Goal: Obtain resource: Obtain resource

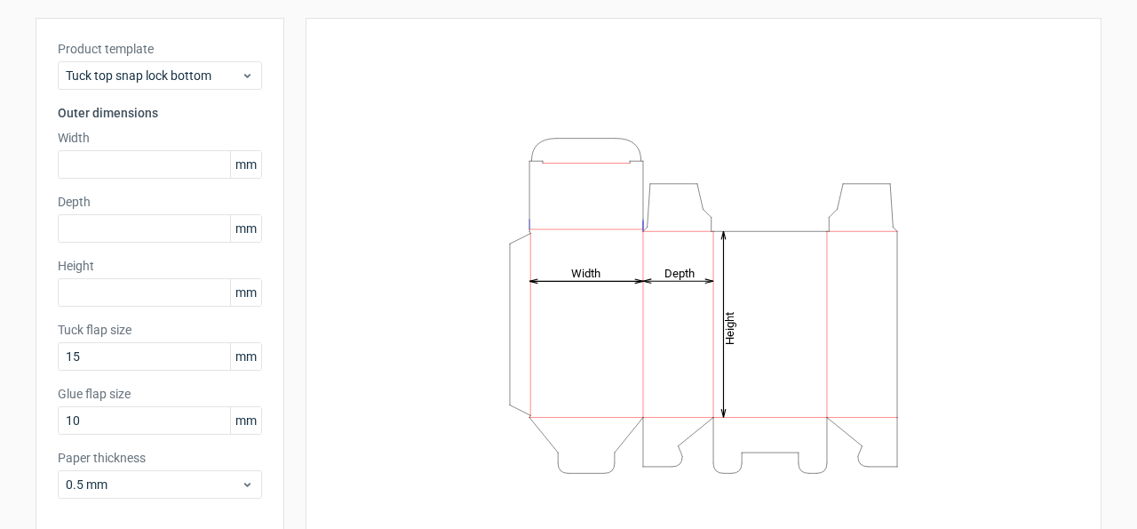
scroll to position [165, 0]
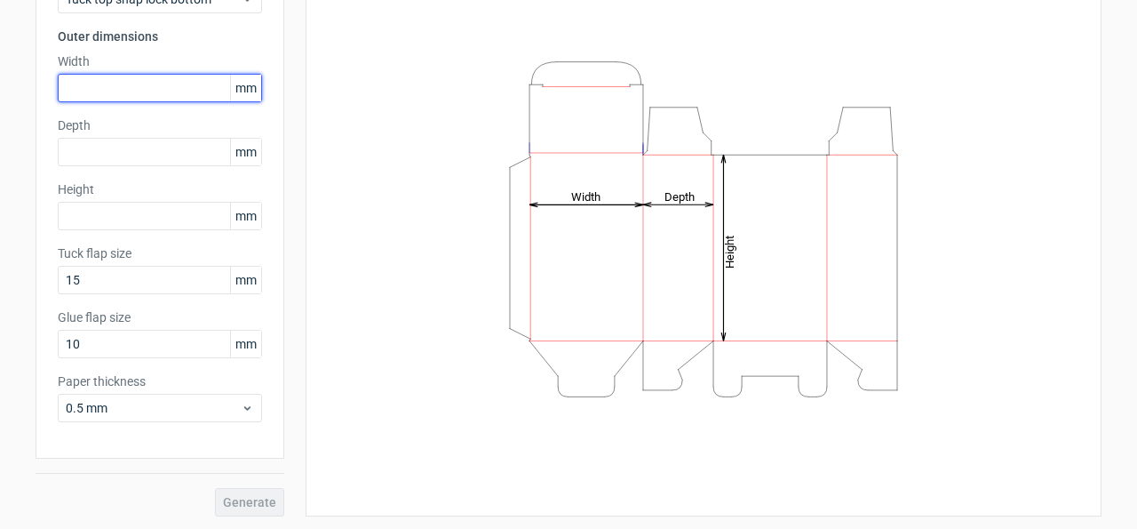
click at [125, 89] on input "text" at bounding box center [160, 88] width 204 height 28
type input "155"
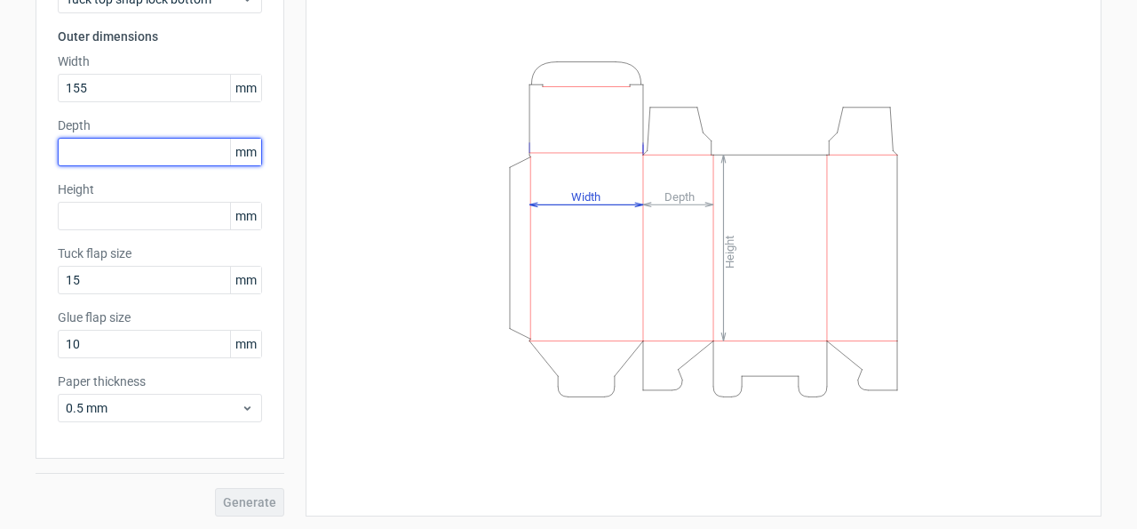
click at [77, 148] on input "text" at bounding box center [160, 152] width 204 height 28
type input "120"
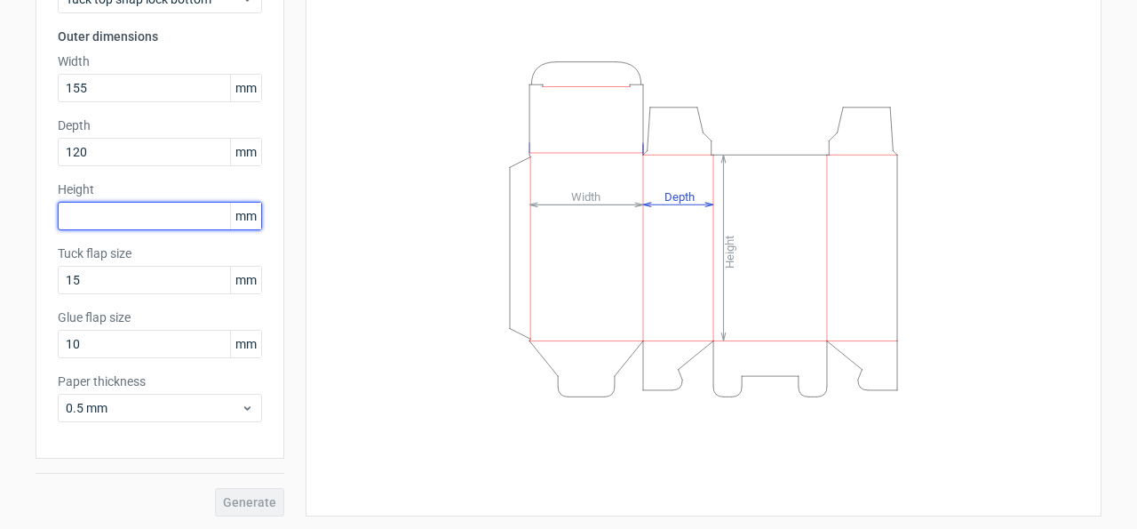
click at [99, 225] on input "text" at bounding box center [160, 216] width 204 height 28
type input "55"
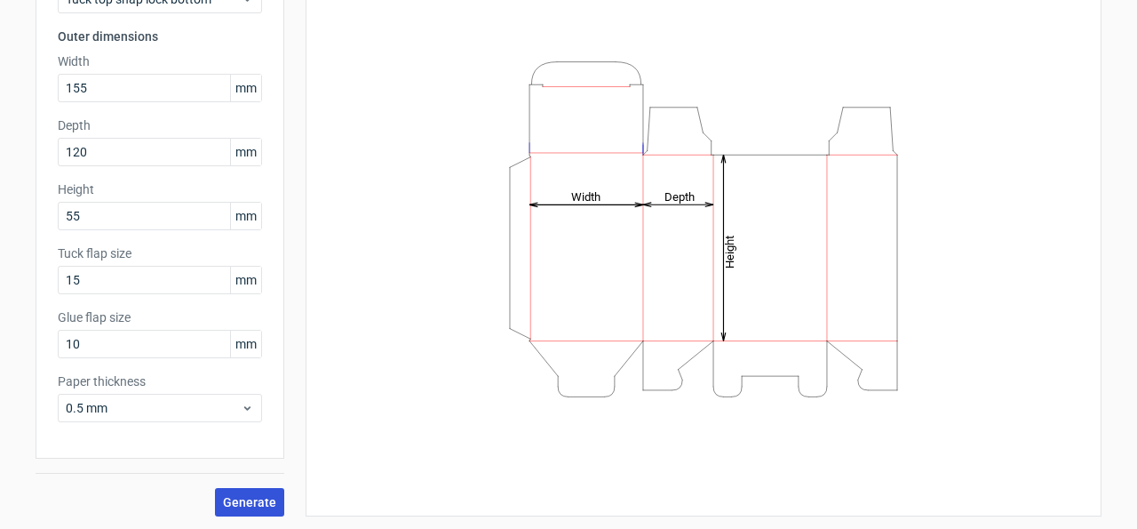
click at [243, 502] on span "Generate" at bounding box center [249, 502] width 53 height 12
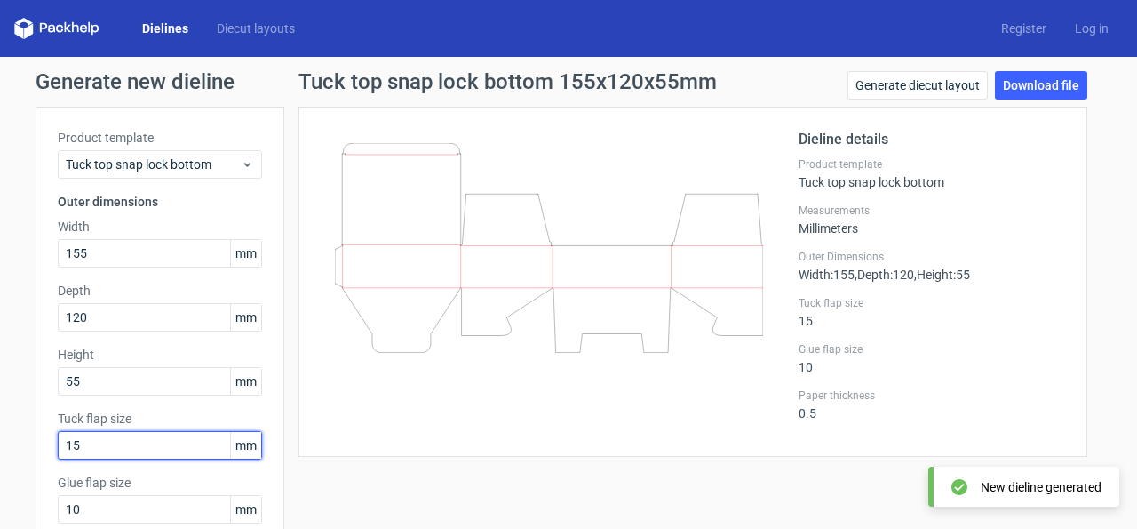
drag, startPoint x: 111, startPoint y: 443, endPoint x: 43, endPoint y: 446, distance: 68.5
click at [58, 446] on input "15" at bounding box center [160, 445] width 204 height 28
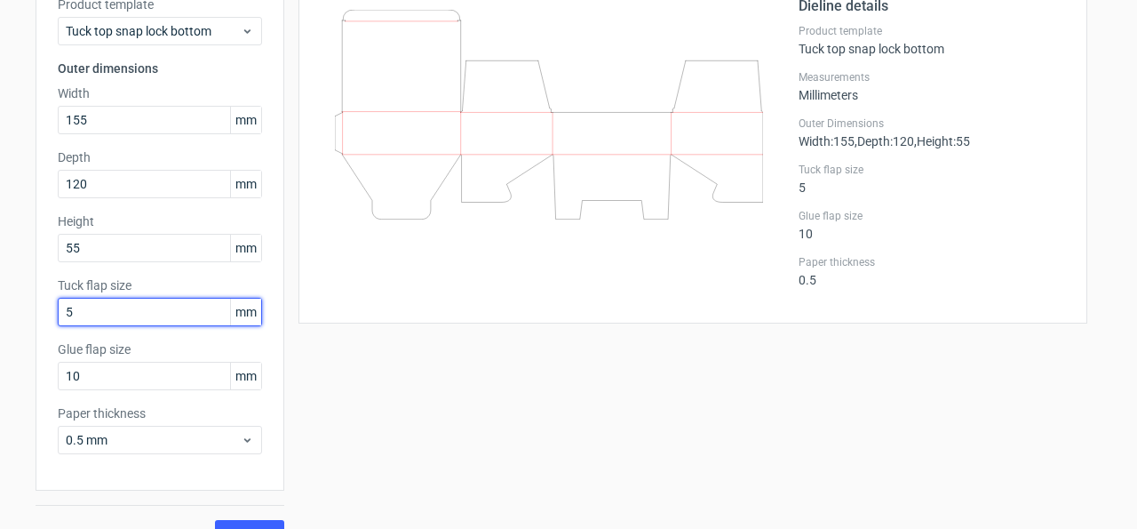
scroll to position [165, 0]
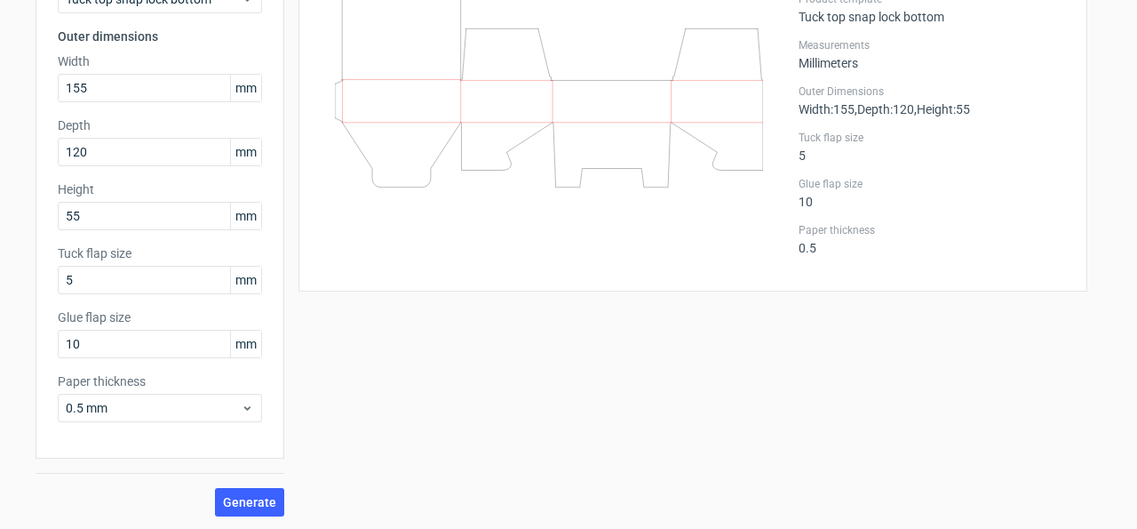
click at [238, 488] on button "Generate" at bounding box center [249, 502] width 69 height 28
click at [259, 500] on span "Generate" at bounding box center [249, 502] width 53 height 12
drag, startPoint x: 77, startPoint y: 279, endPoint x: 0, endPoint y: 280, distance: 77.3
click at [58, 280] on input "5" at bounding box center [160, 280] width 204 height 28
type input "2"
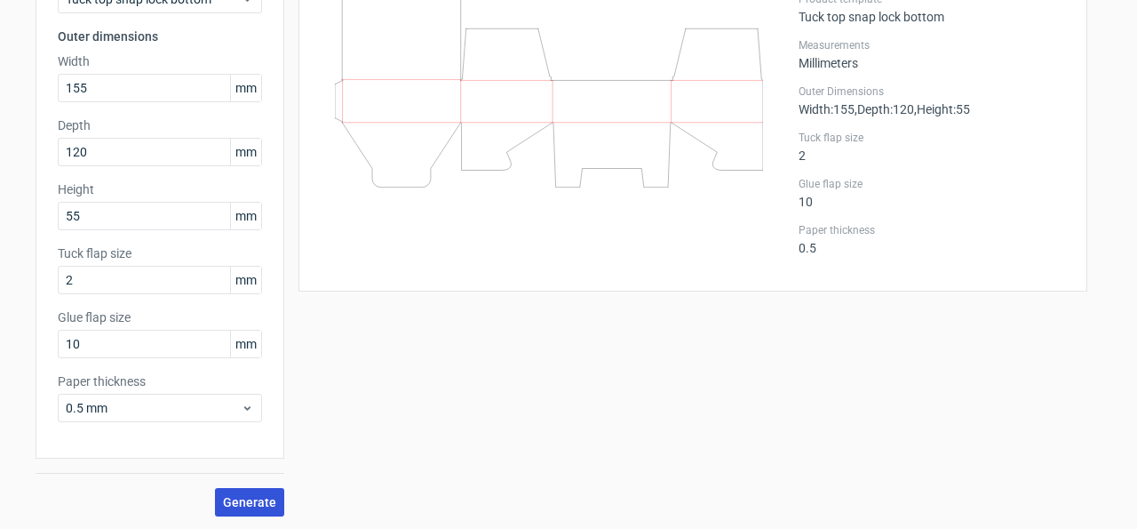
click at [266, 496] on span "Generate" at bounding box center [249, 502] width 53 height 12
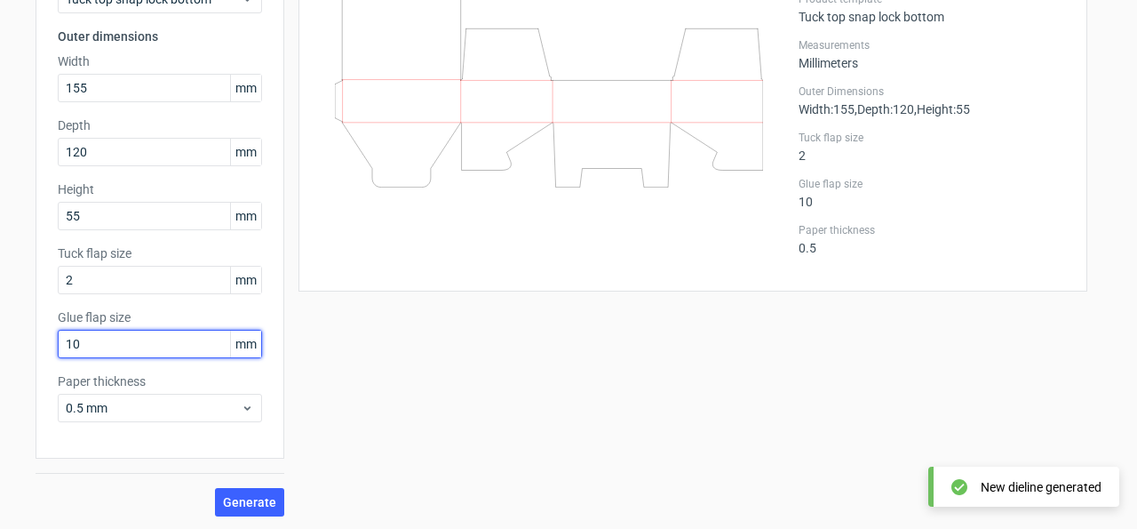
drag, startPoint x: 86, startPoint y: 337, endPoint x: 44, endPoint y: 338, distance: 41.8
click at [58, 338] on input "10" at bounding box center [160, 344] width 204 height 28
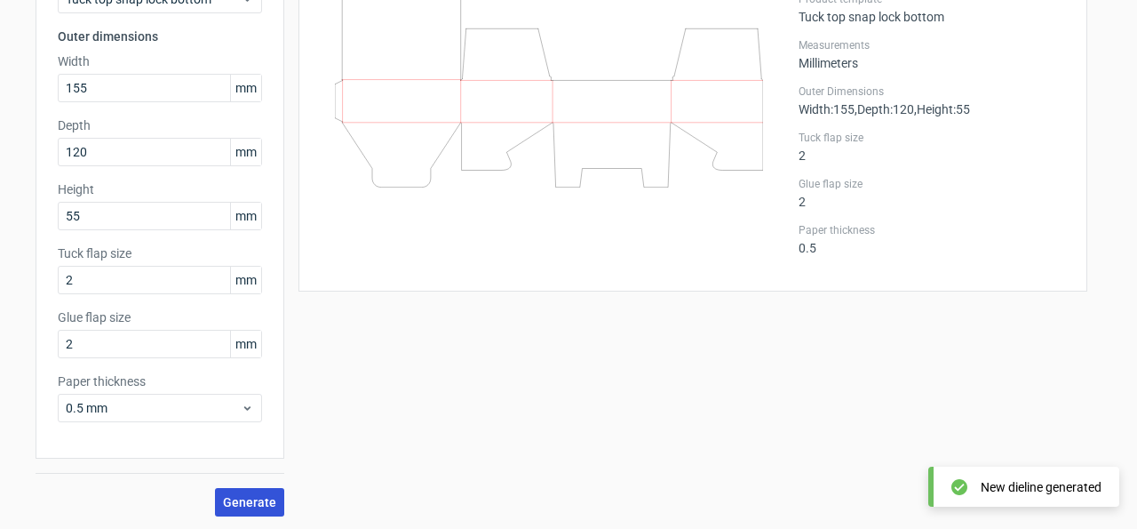
click at [253, 500] on span "Generate" at bounding box center [249, 502] width 53 height 12
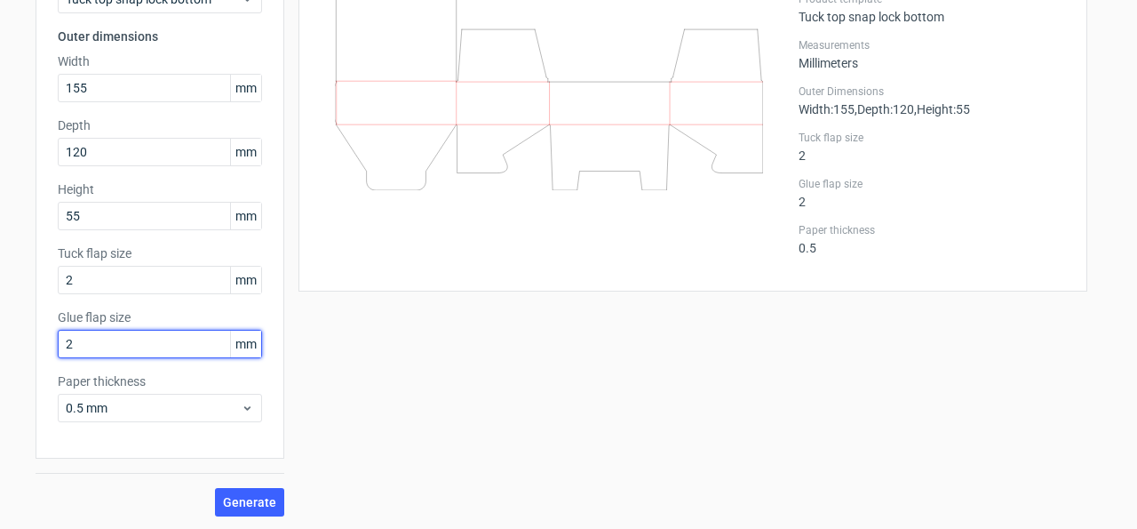
drag, startPoint x: 87, startPoint y: 345, endPoint x: 0, endPoint y: 322, distance: 89.9
click at [58, 330] on input "2" at bounding box center [160, 344] width 204 height 28
type input "10"
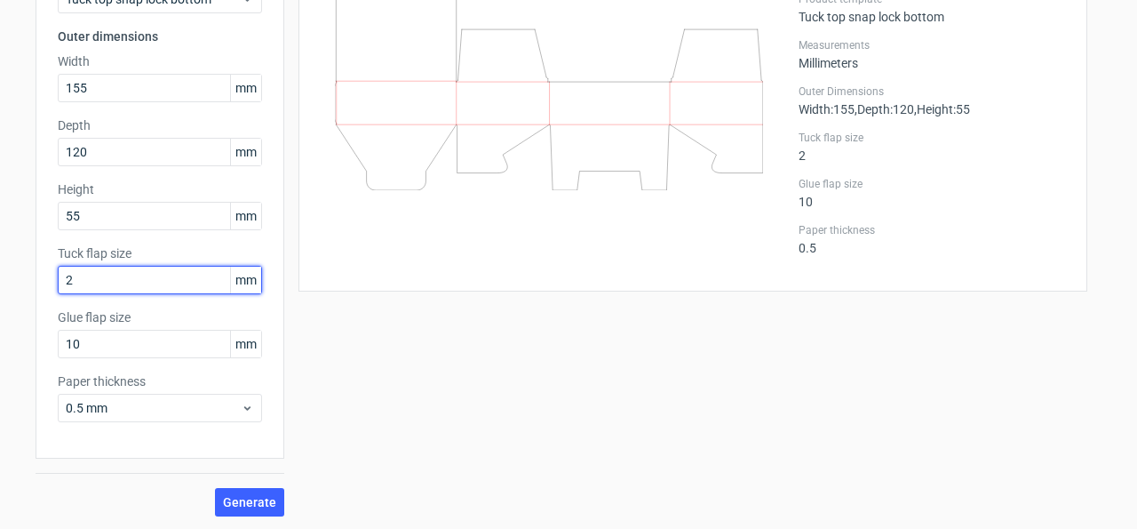
drag, startPoint x: 73, startPoint y: 283, endPoint x: 0, endPoint y: 275, distance: 73.3
click at [58, 275] on input "2" at bounding box center [160, 280] width 204 height 28
type input "10"
click at [252, 490] on button "Generate" at bounding box center [249, 502] width 69 height 28
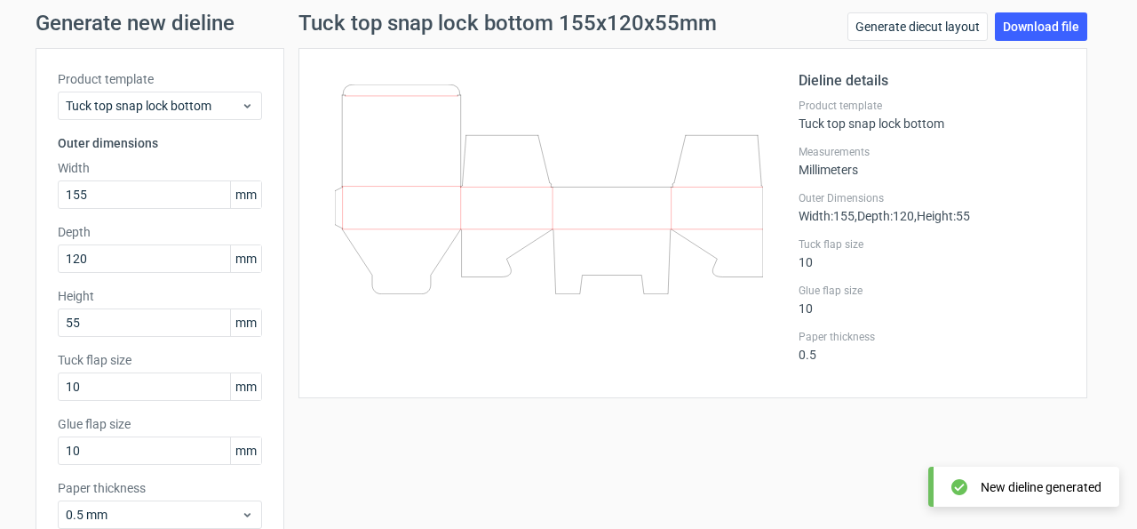
scroll to position [0, 0]
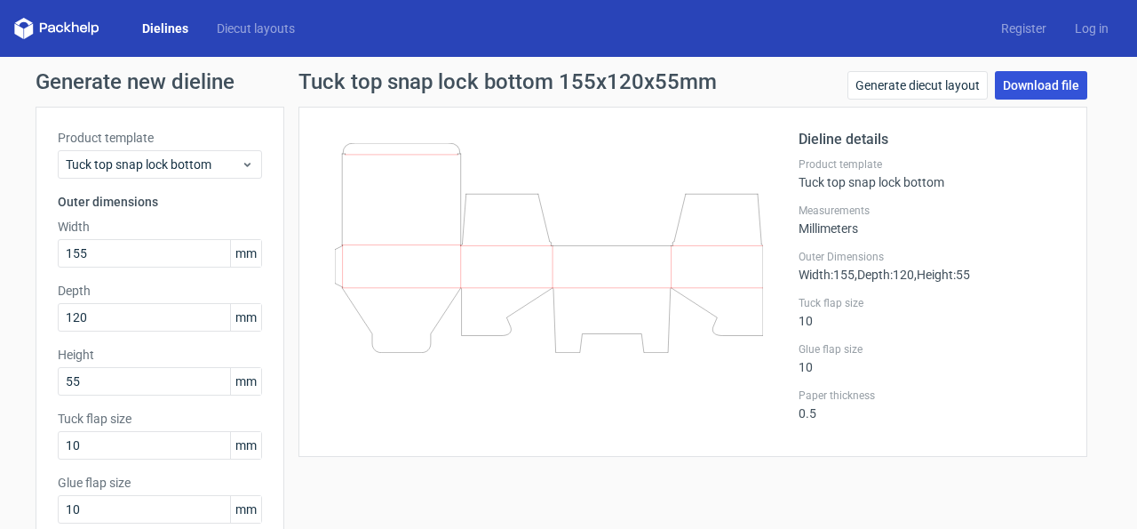
click at [1022, 92] on link "Download file" at bounding box center [1041, 85] width 92 height 28
click at [653, 426] on div at bounding box center [560, 282] width 478 height 306
click at [63, 31] on icon at bounding box center [59, 29] width 7 height 8
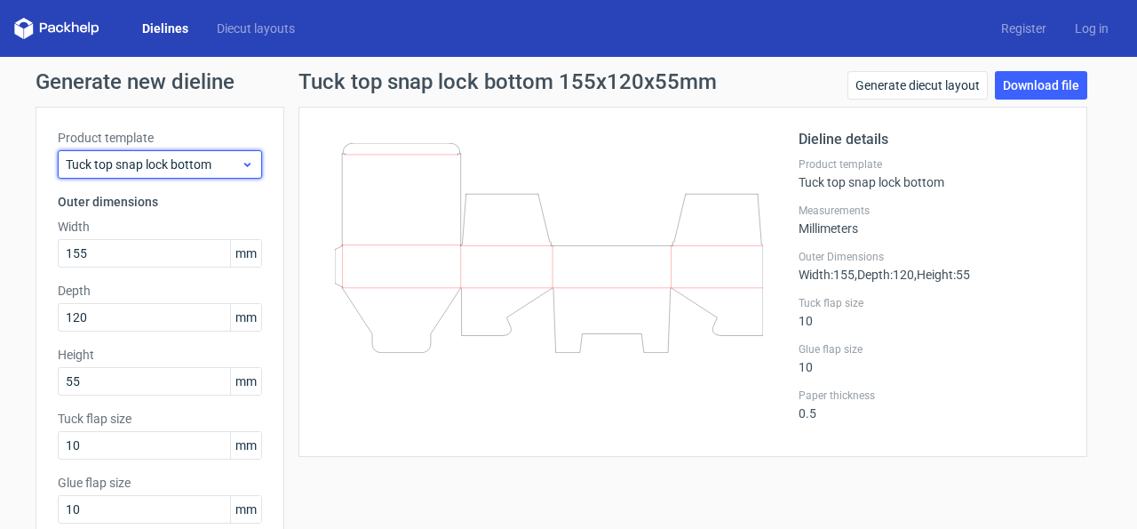
click at [190, 164] on span "Tuck top snap lock bottom" at bounding box center [153, 164] width 175 height 18
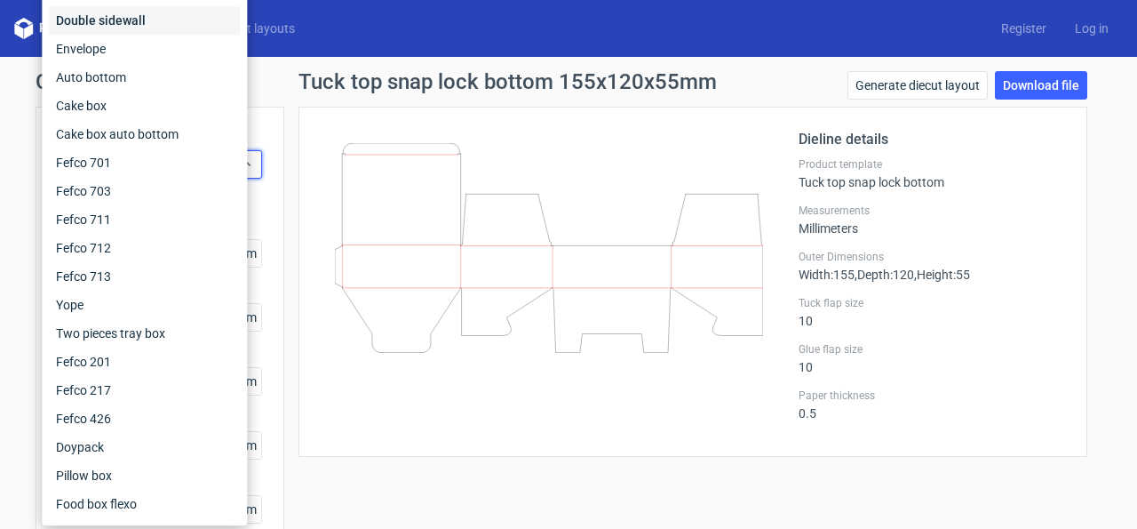
click at [143, 16] on div "Double sidewall" at bounding box center [144, 20] width 191 height 28
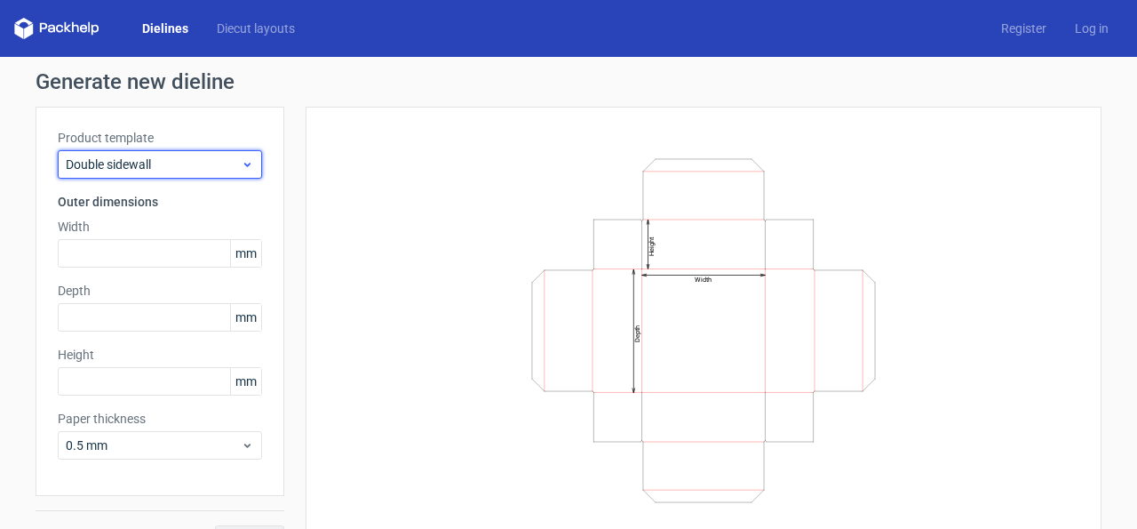
click at [133, 163] on span "Double sidewall" at bounding box center [153, 164] width 175 height 18
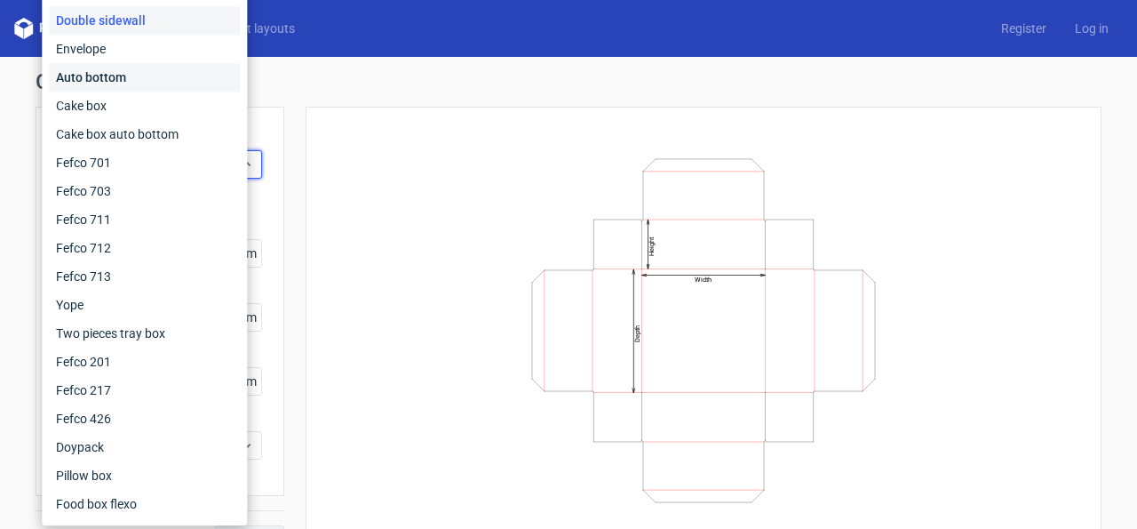
click at [112, 83] on div "Auto bottom" at bounding box center [144, 77] width 191 height 28
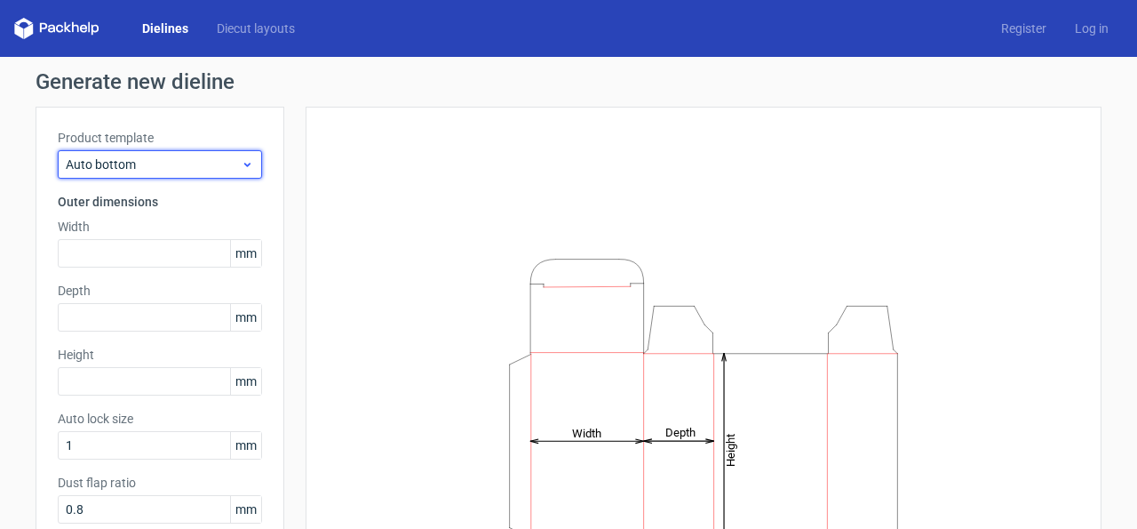
click at [102, 162] on span "Auto bottom" at bounding box center [153, 164] width 175 height 18
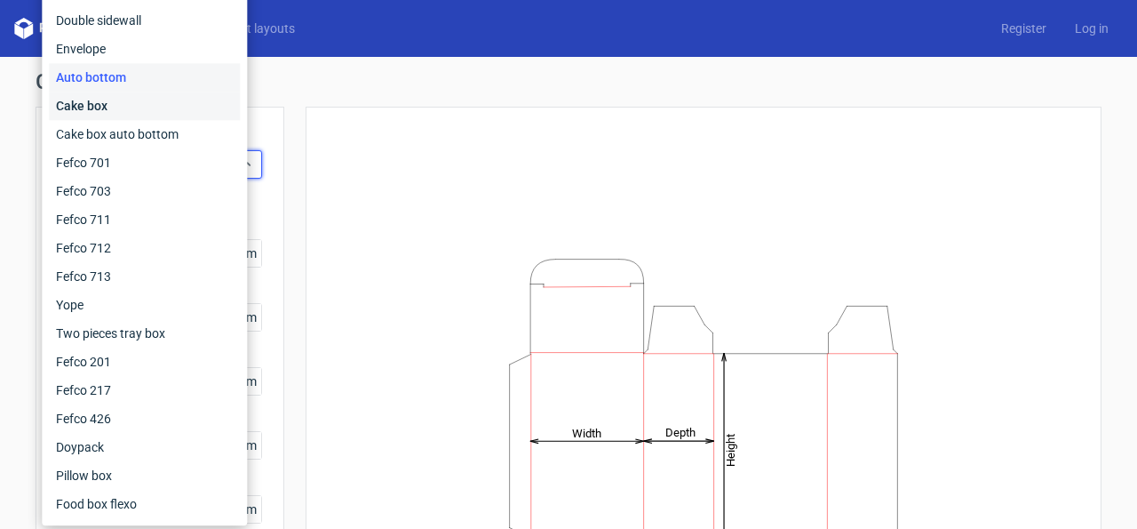
click at [107, 100] on div "Cake box" at bounding box center [144, 106] width 191 height 28
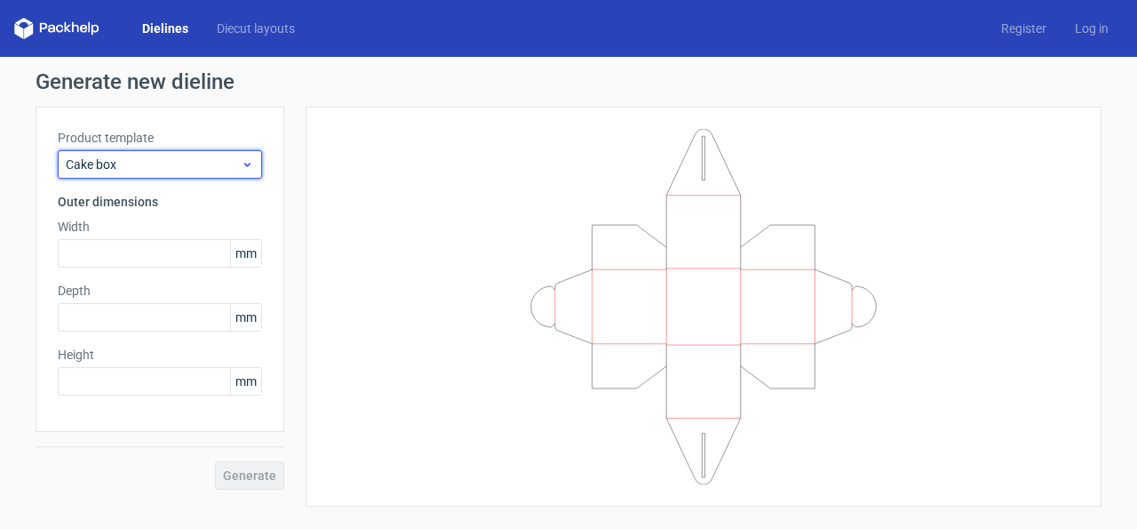
click at [115, 167] on span "Cake box" at bounding box center [153, 164] width 175 height 18
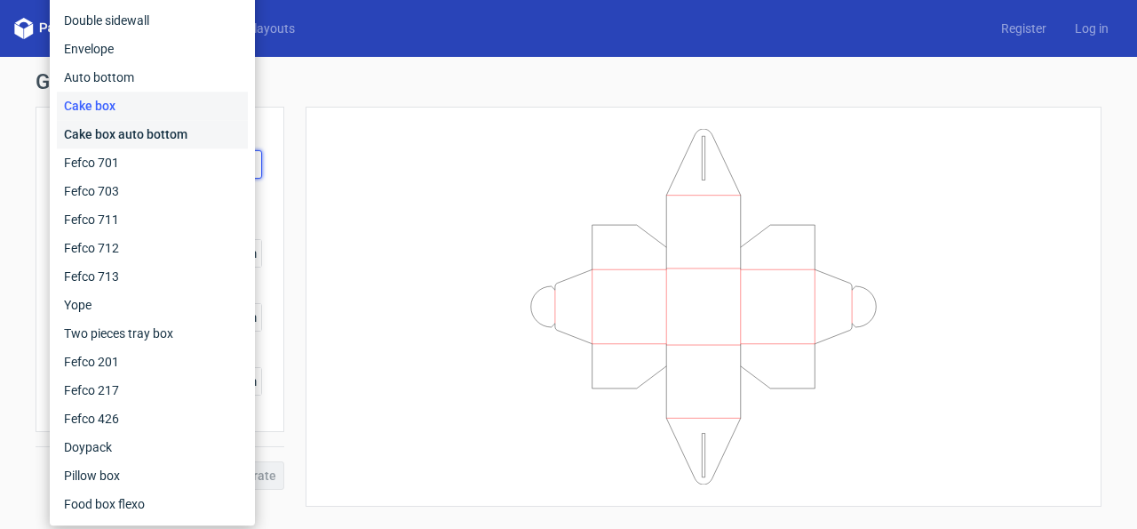
click at [121, 132] on div "Cake box auto bottom" at bounding box center [152, 134] width 191 height 28
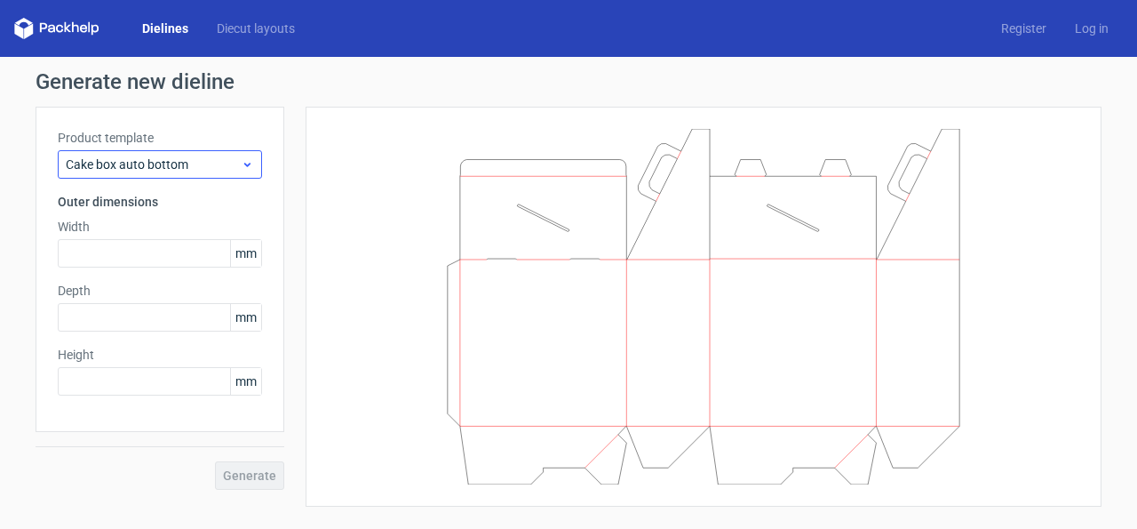
click at [145, 150] on div "Product template Cake box auto bottom" at bounding box center [160, 154] width 204 height 50
click at [147, 155] on span "Cake box auto bottom" at bounding box center [153, 164] width 175 height 18
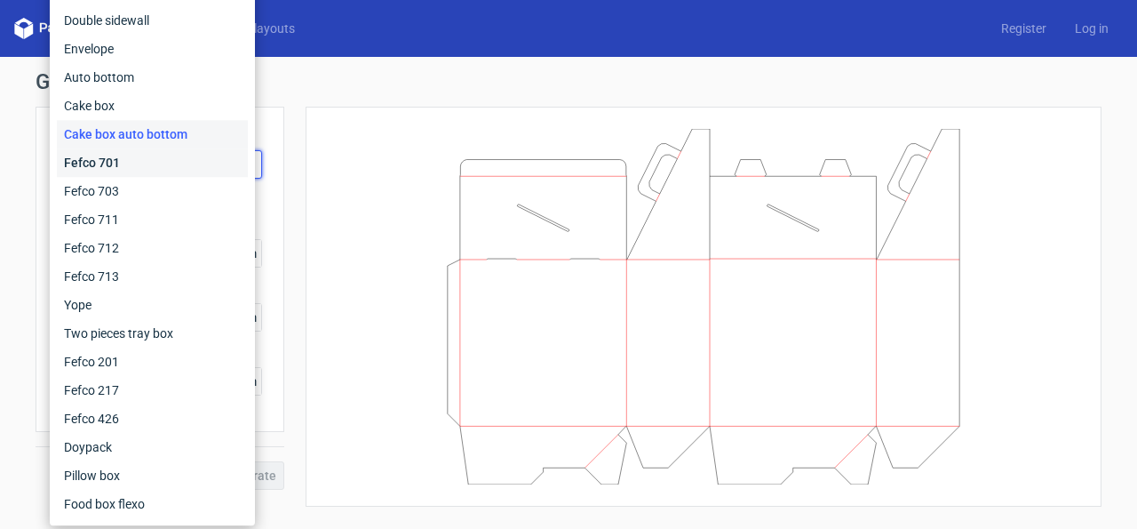
click at [168, 165] on div "Fefco 701" at bounding box center [152, 162] width 191 height 28
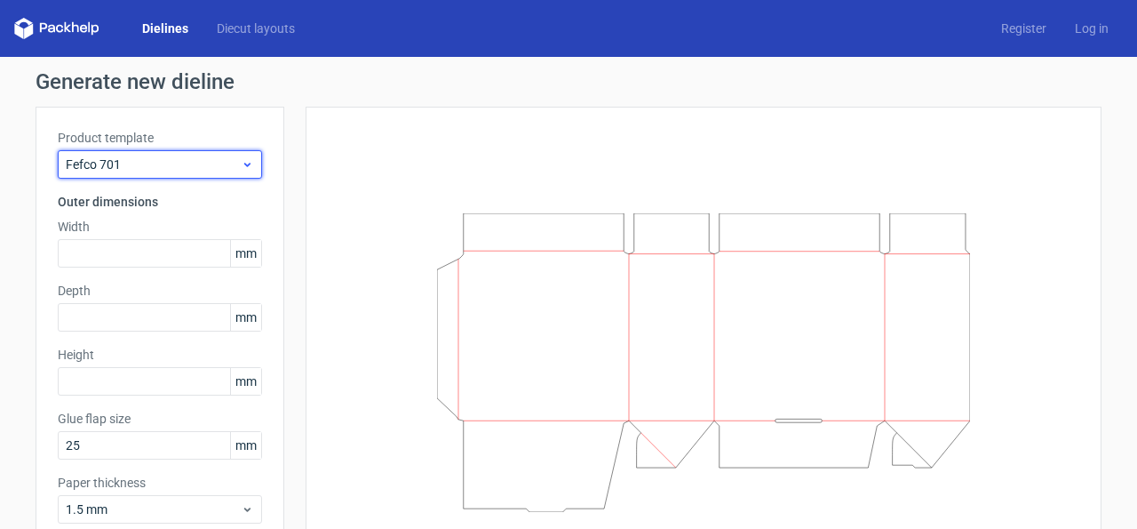
click at [189, 159] on span "Fefco 701" at bounding box center [153, 164] width 175 height 18
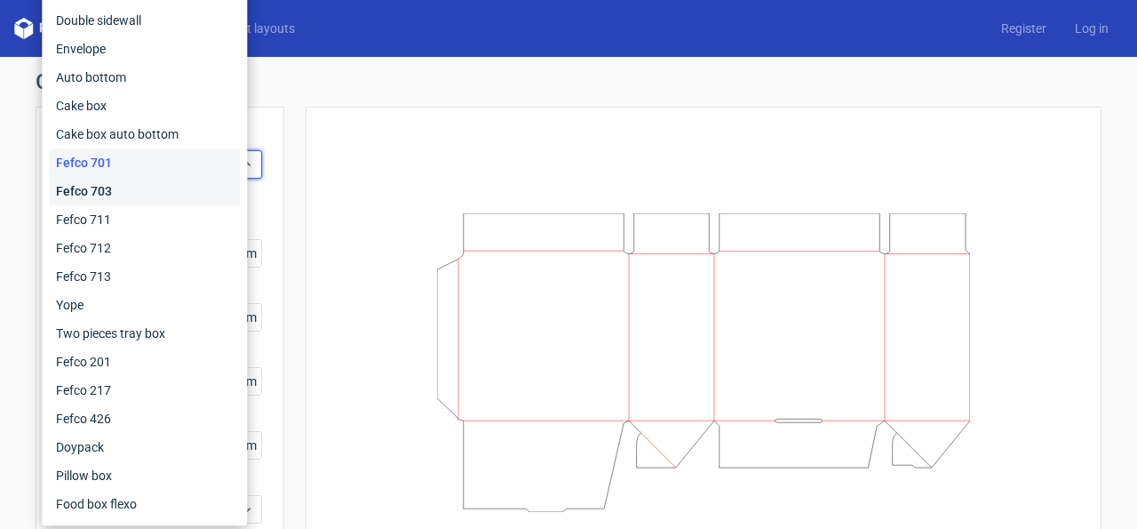
click at [143, 191] on div "Fefco 703" at bounding box center [144, 191] width 191 height 28
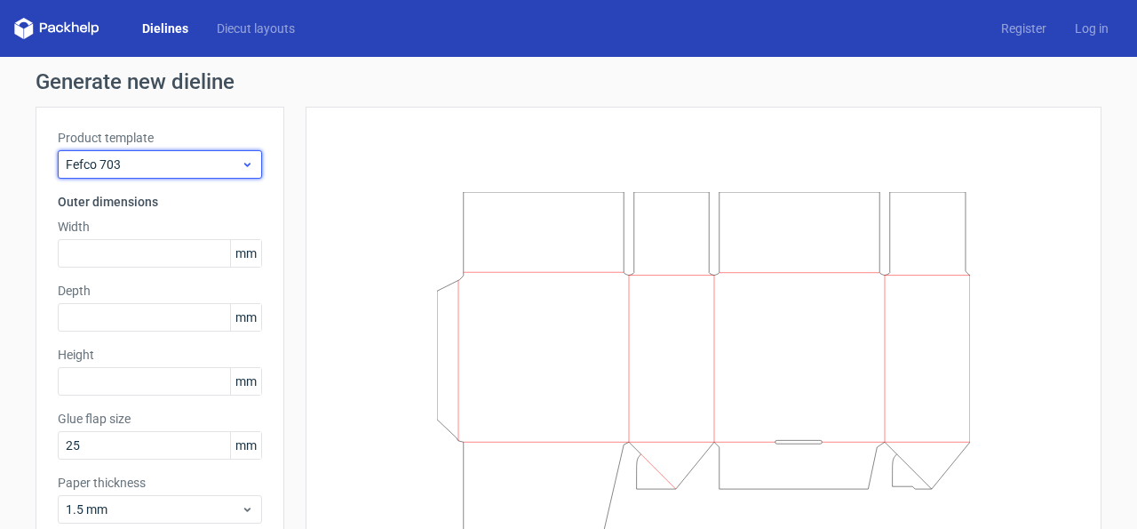
click at [177, 164] on span "Fefco 703" at bounding box center [153, 164] width 175 height 18
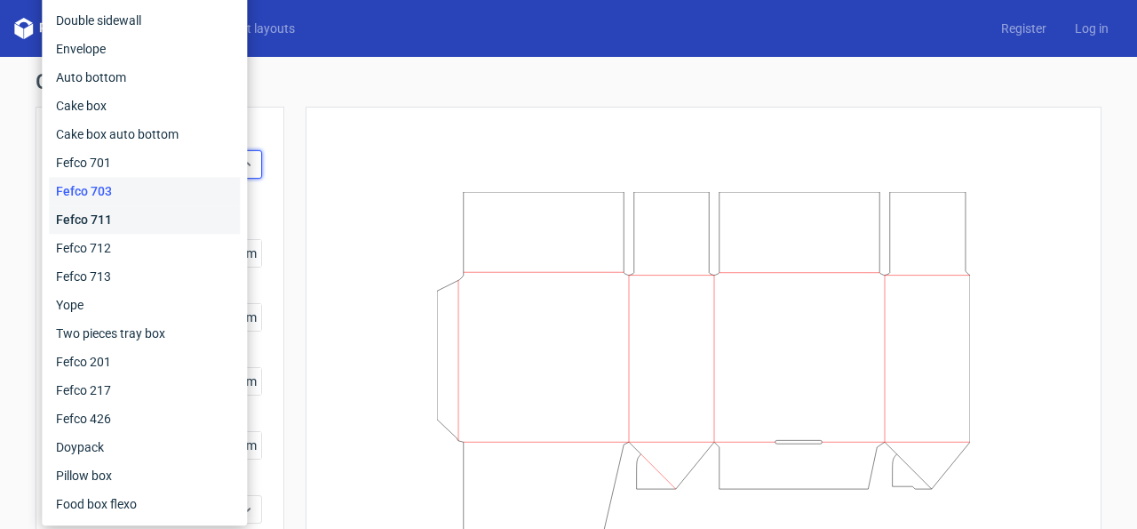
click at [123, 214] on div "Fefco 711" at bounding box center [144, 219] width 191 height 28
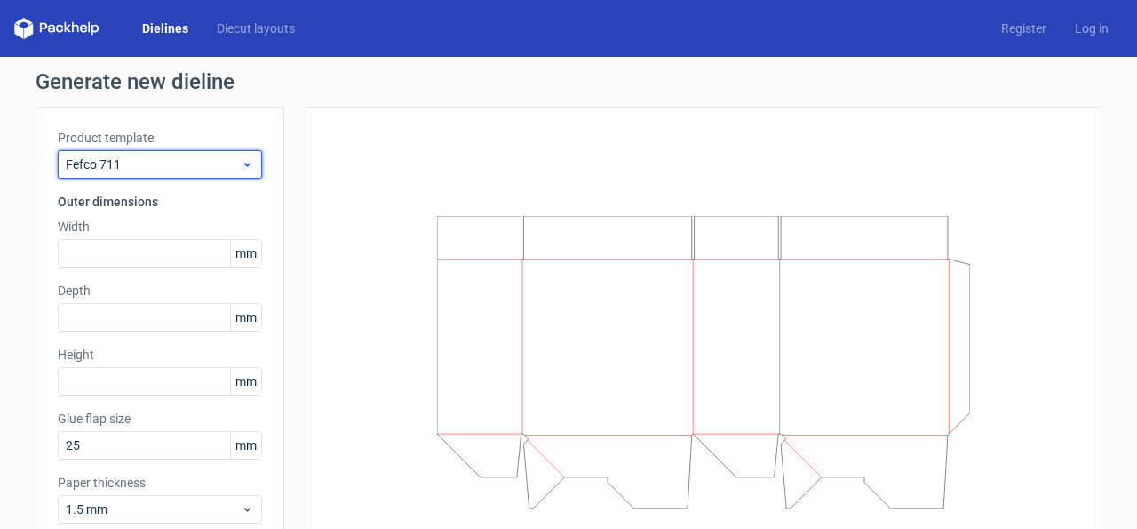
click at [166, 162] on span "Fefco 711" at bounding box center [153, 164] width 175 height 18
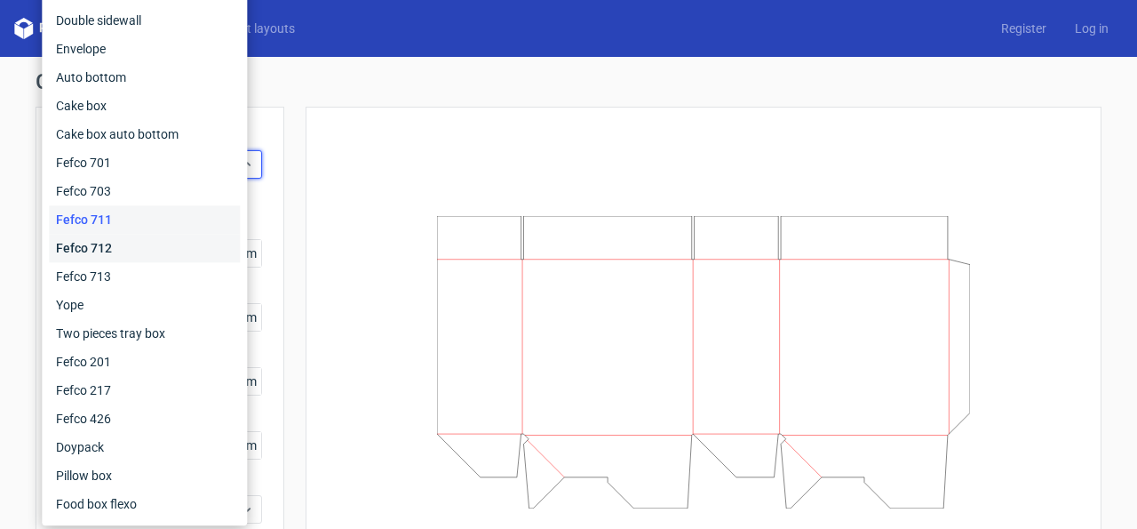
click at [115, 239] on div "Fefco 712" at bounding box center [144, 248] width 191 height 28
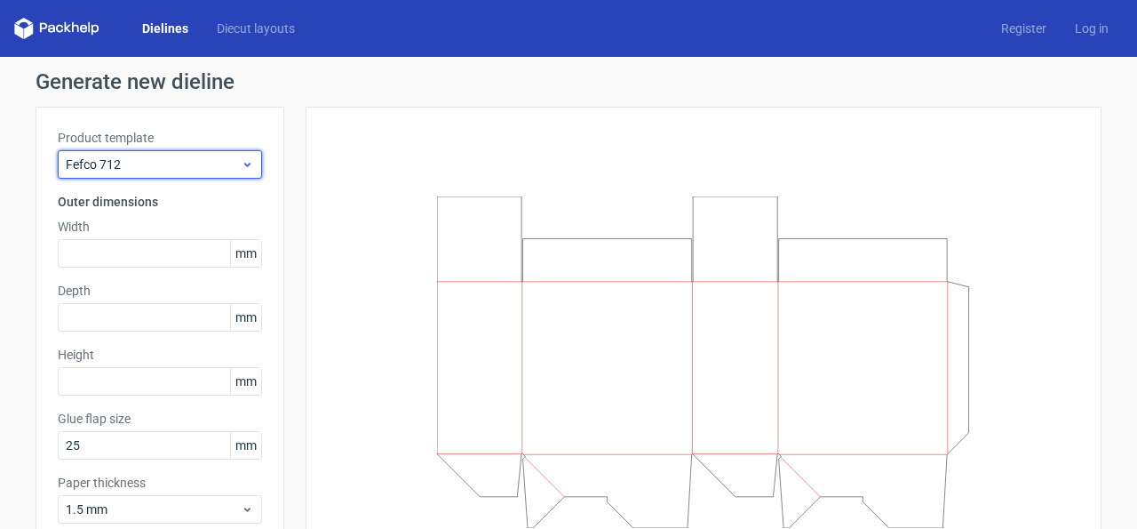
click at [143, 166] on span "Fefco 712" at bounding box center [153, 164] width 175 height 18
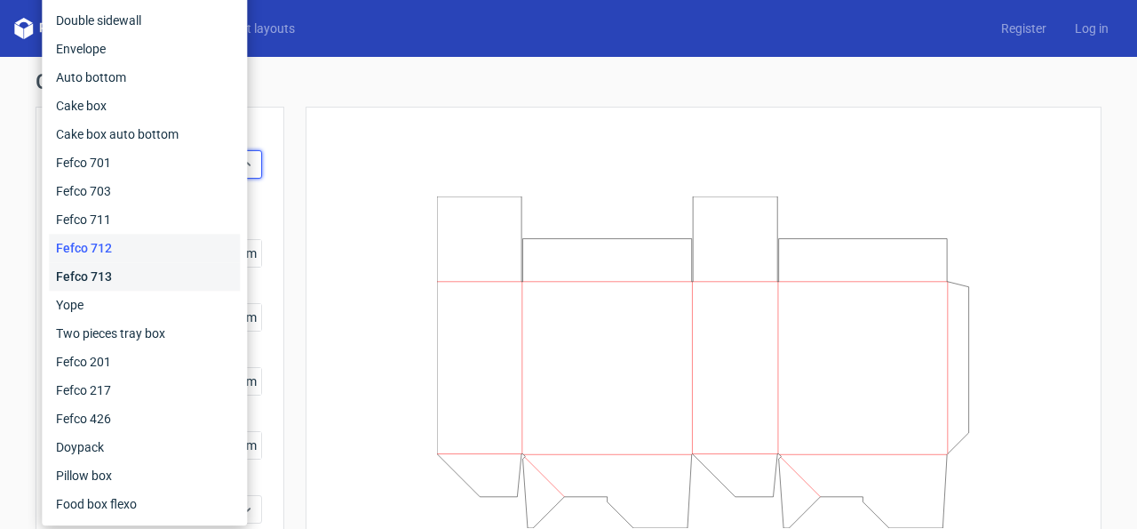
click at [115, 277] on div "Fefco 713" at bounding box center [144, 276] width 191 height 28
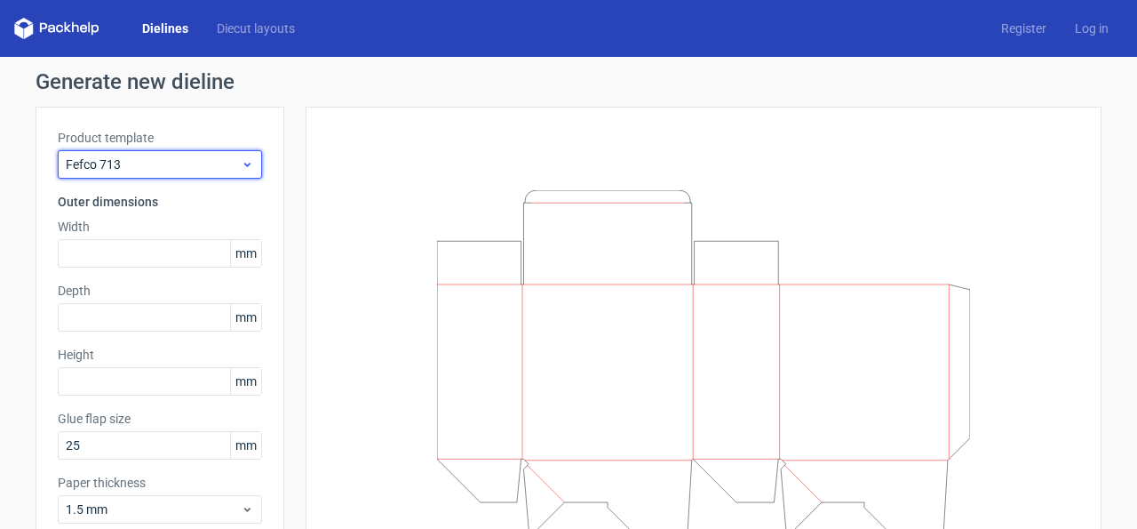
click at [146, 162] on span "Fefco 713" at bounding box center [153, 164] width 175 height 18
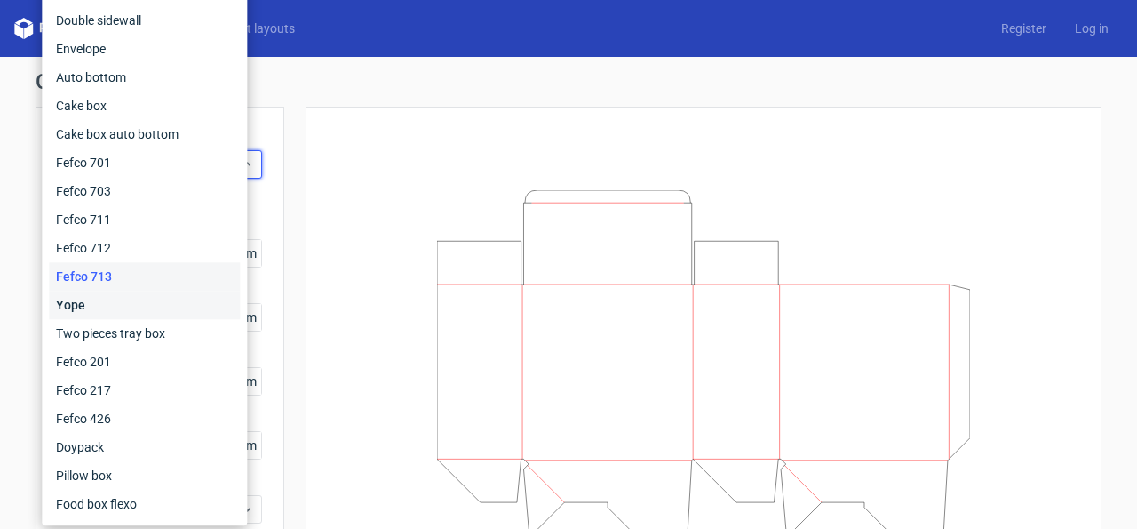
click at [95, 298] on div "Yope" at bounding box center [144, 305] width 191 height 28
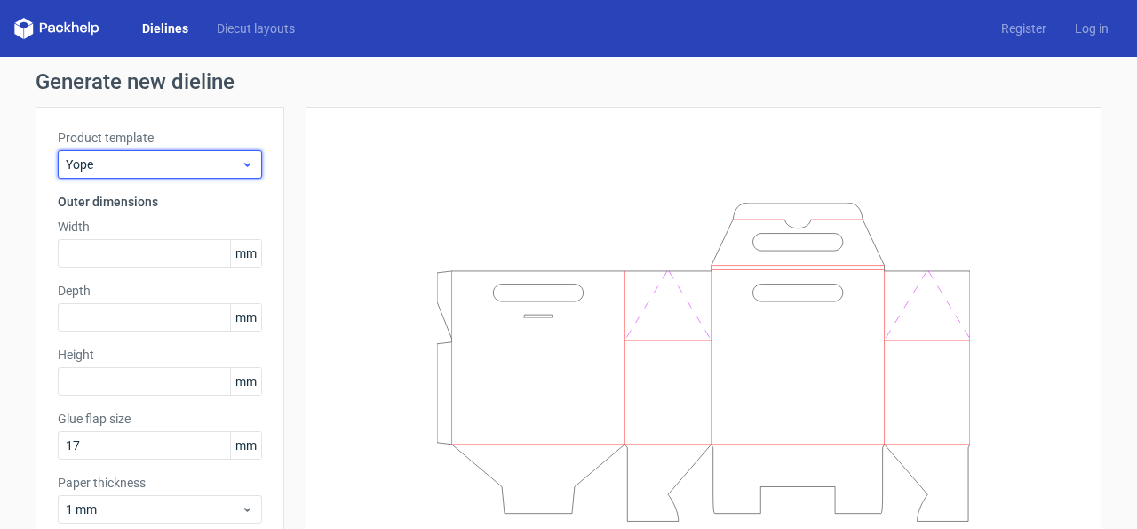
click at [139, 173] on div "Yope" at bounding box center [160, 164] width 204 height 28
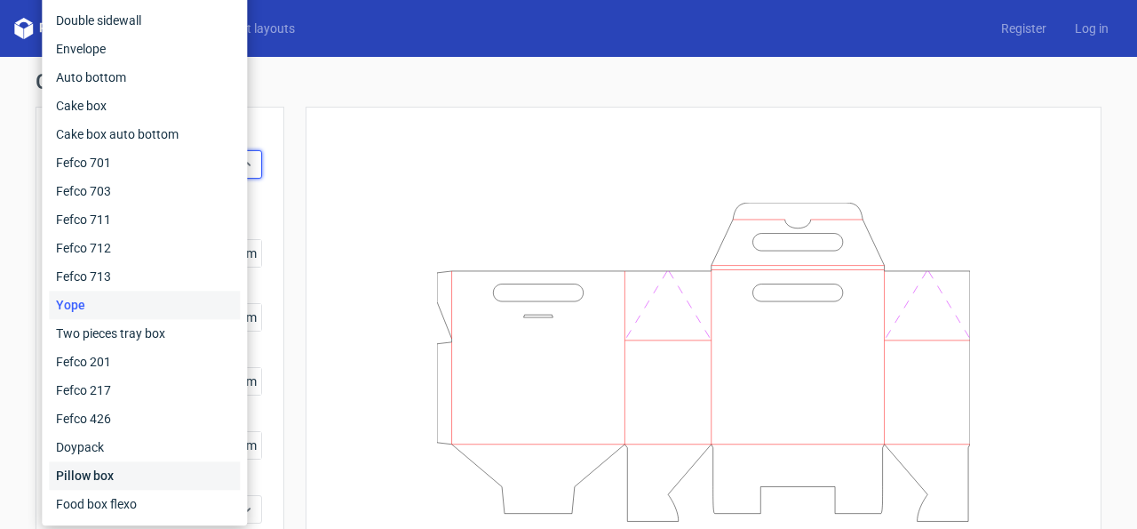
click at [104, 463] on div "Pillow box" at bounding box center [144, 475] width 191 height 28
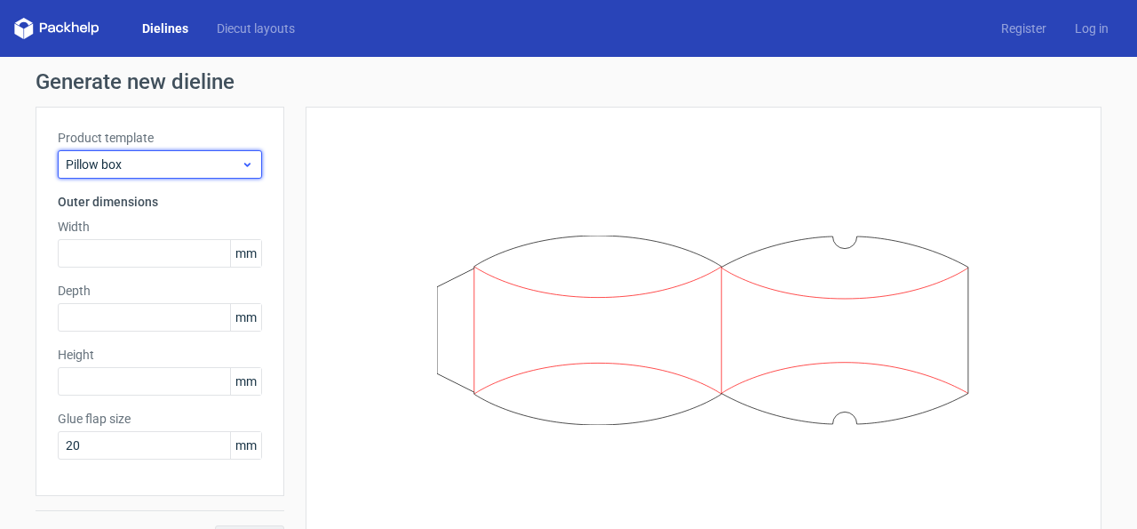
click at [190, 170] on span "Pillow box" at bounding box center [153, 164] width 175 height 18
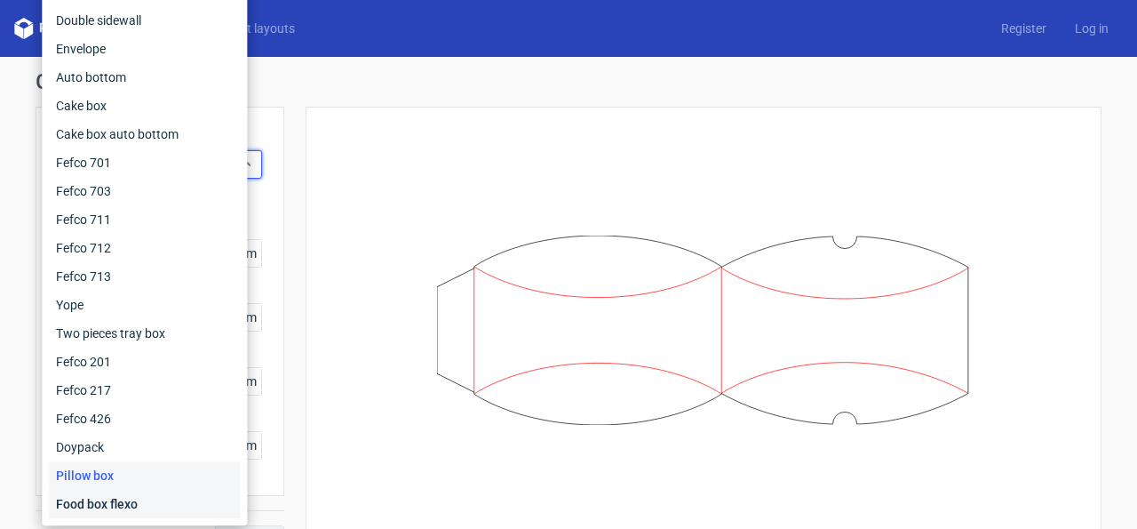
click at [137, 510] on div "Food box flexo" at bounding box center [144, 504] width 191 height 28
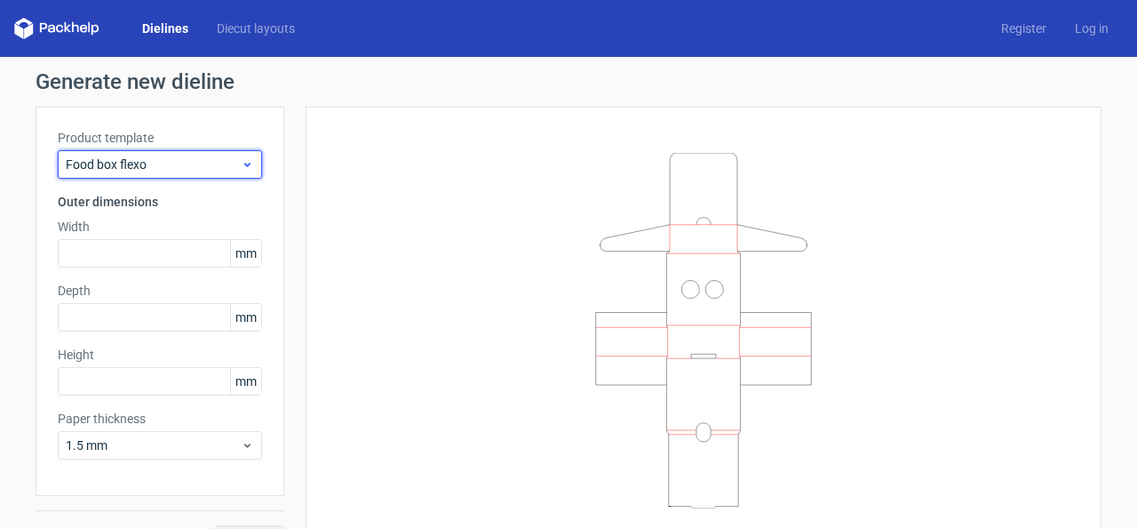
click at [241, 161] on icon at bounding box center [247, 164] width 13 height 14
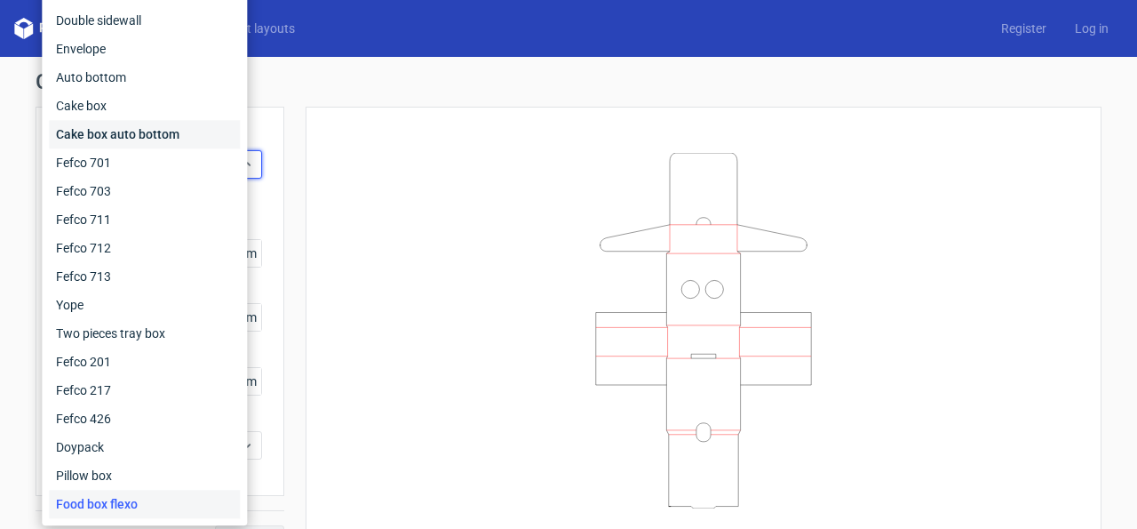
click at [125, 134] on div "Cake box auto bottom" at bounding box center [144, 134] width 191 height 28
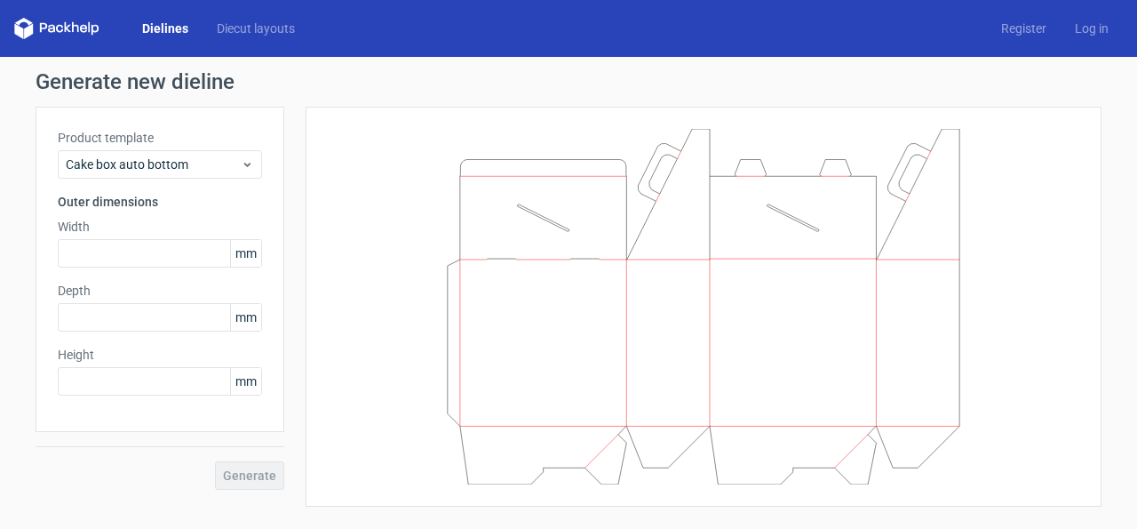
click at [161, 179] on div "Product template Cake box auto bottom Outer dimensions Width mm Depth mm Height…" at bounding box center [160, 269] width 249 height 325
click at [161, 165] on span "Cake box auto bottom" at bounding box center [153, 164] width 175 height 18
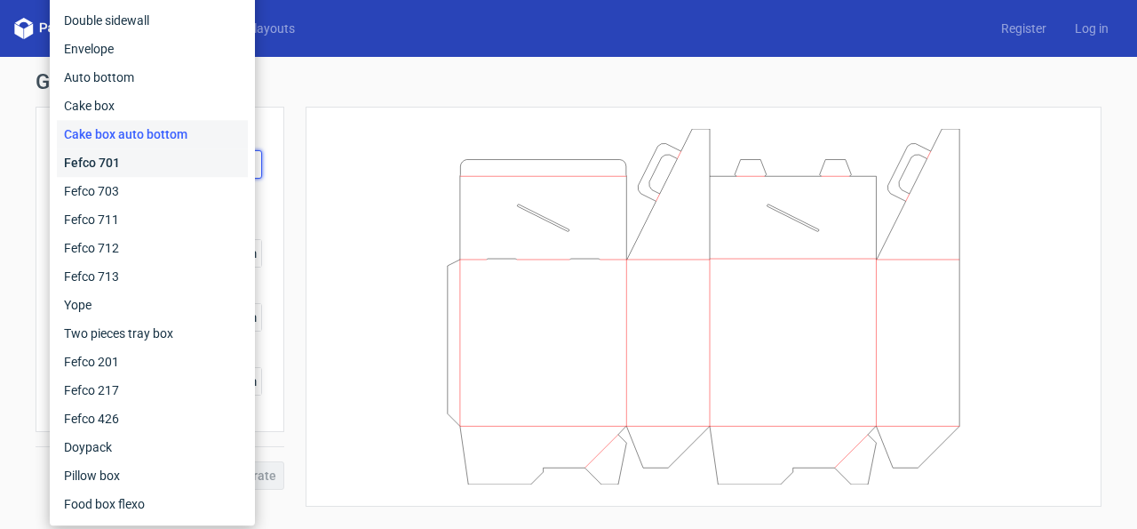
click at [143, 164] on div "Fefco 701" at bounding box center [152, 162] width 191 height 28
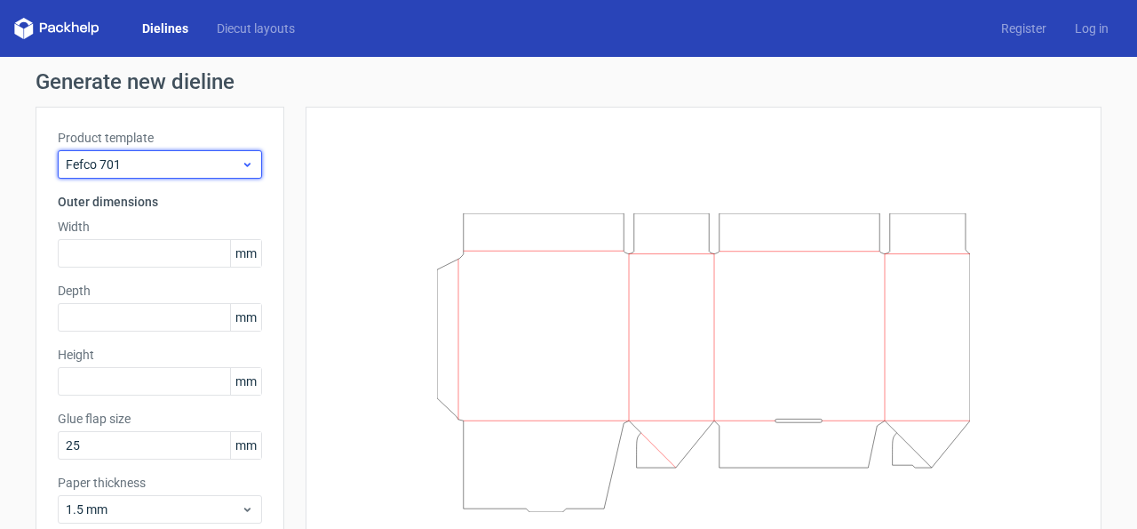
click at [143, 164] on span "Fefco 701" at bounding box center [153, 164] width 175 height 18
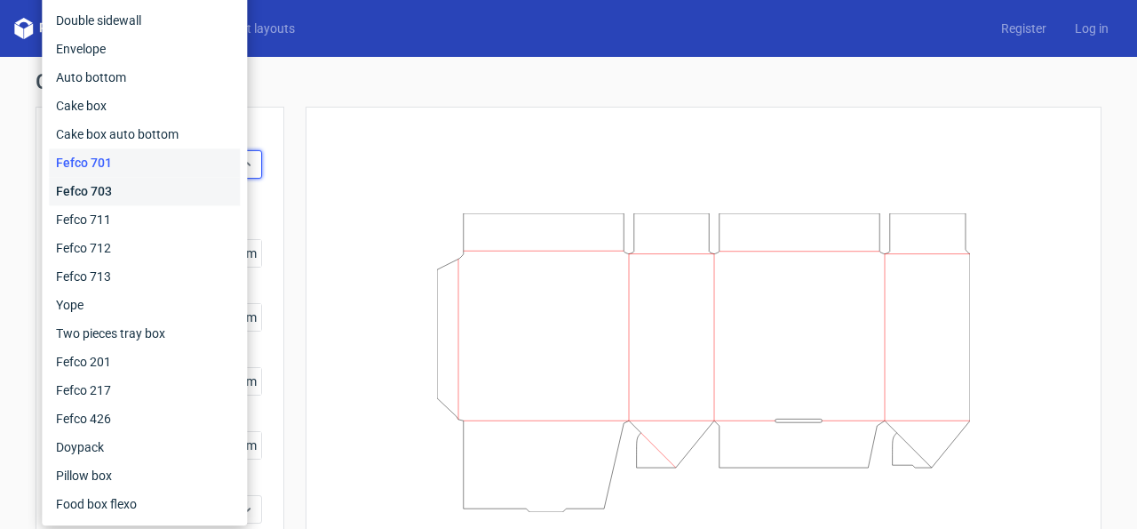
click at [111, 199] on div "Fefco 703" at bounding box center [144, 191] width 191 height 28
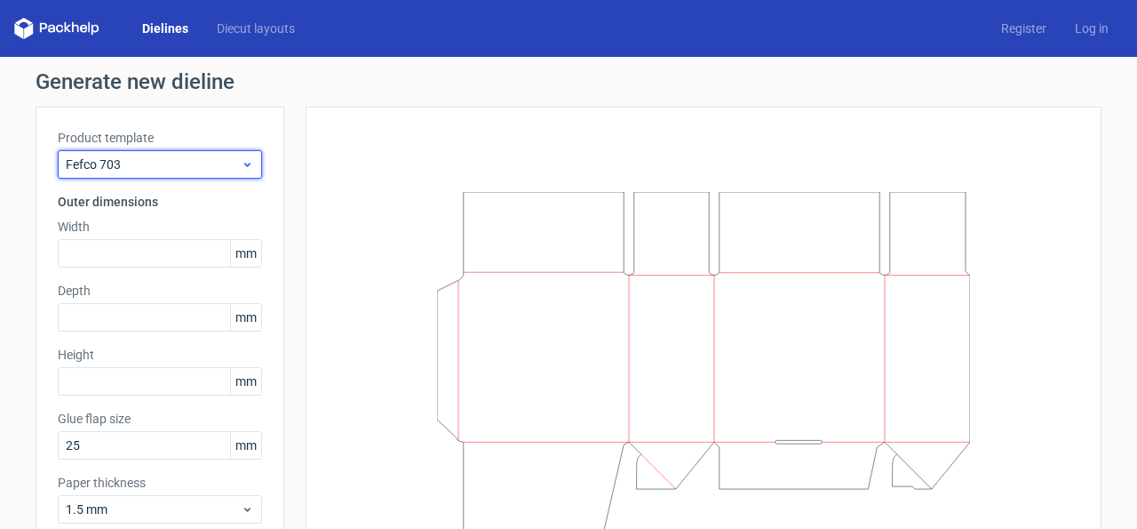
click at [152, 164] on span "Fefco 703" at bounding box center [153, 164] width 175 height 18
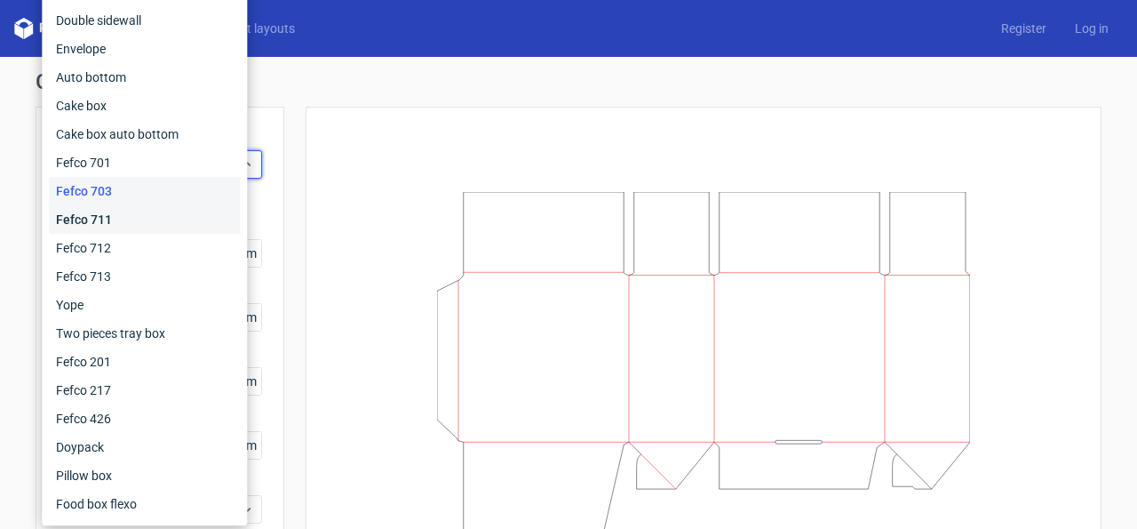
click at [127, 214] on div "Fefco 711" at bounding box center [144, 219] width 191 height 28
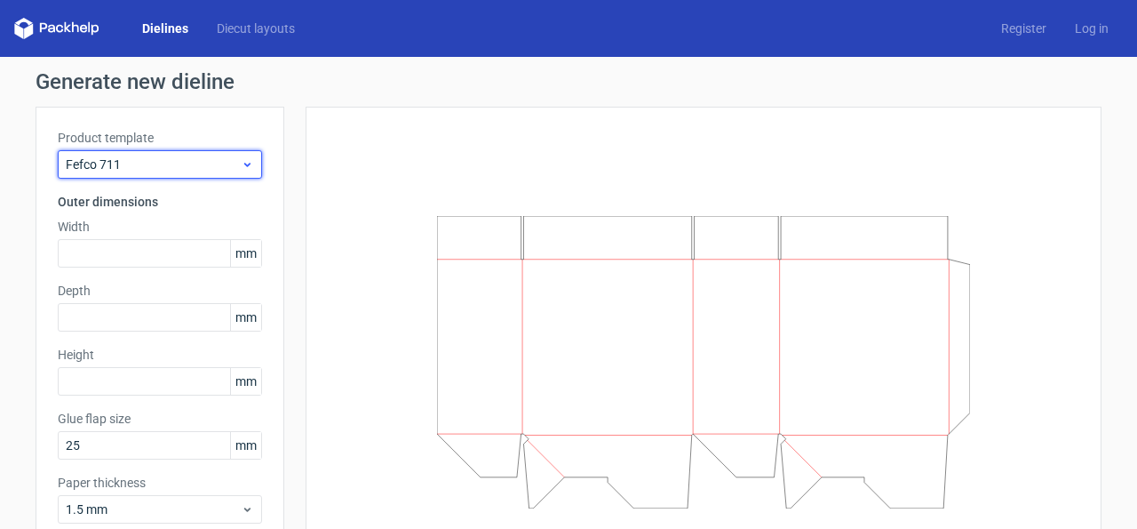
click at [141, 165] on span "Fefco 711" at bounding box center [153, 164] width 175 height 18
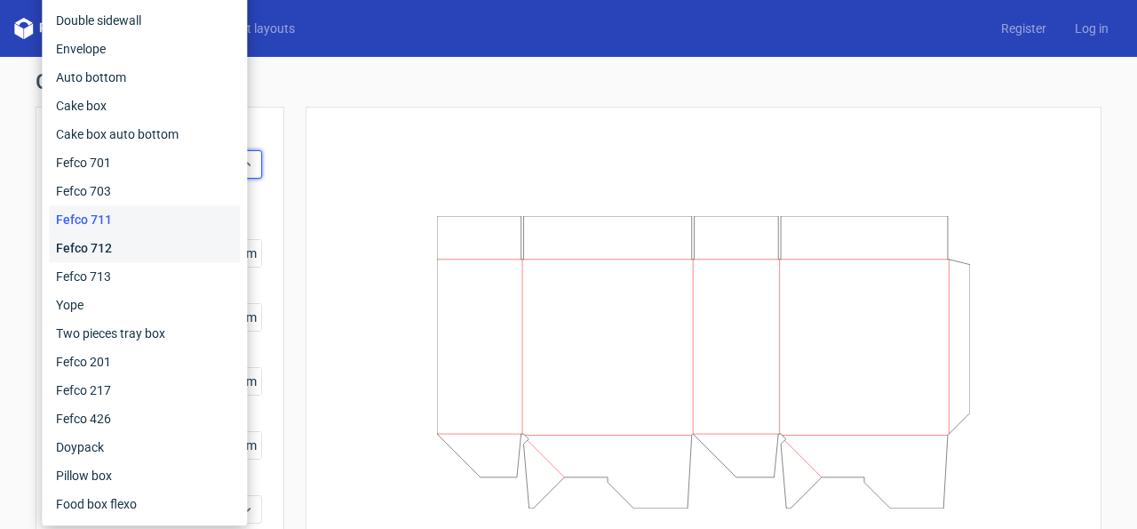
click at [115, 242] on div "Fefco 712" at bounding box center [144, 248] width 191 height 28
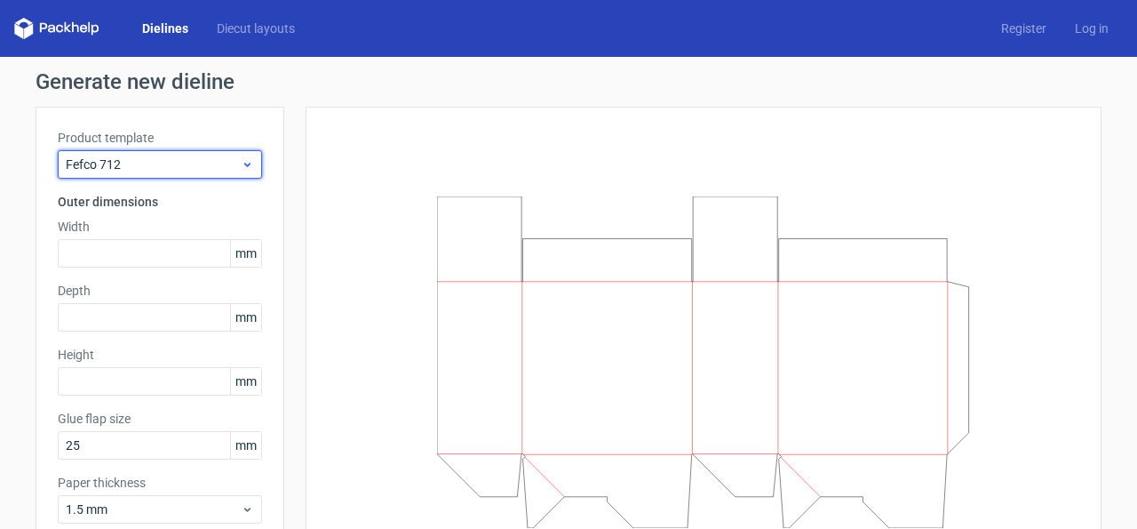
click at [200, 161] on span "Fefco 712" at bounding box center [153, 164] width 175 height 18
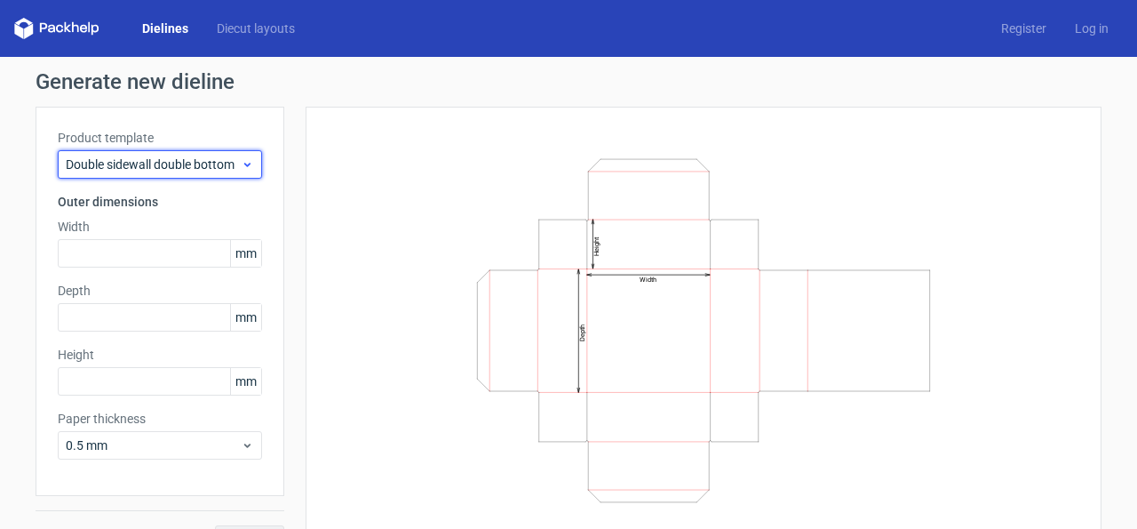
click at [155, 167] on span "Double sidewall double bottom" at bounding box center [153, 164] width 175 height 18
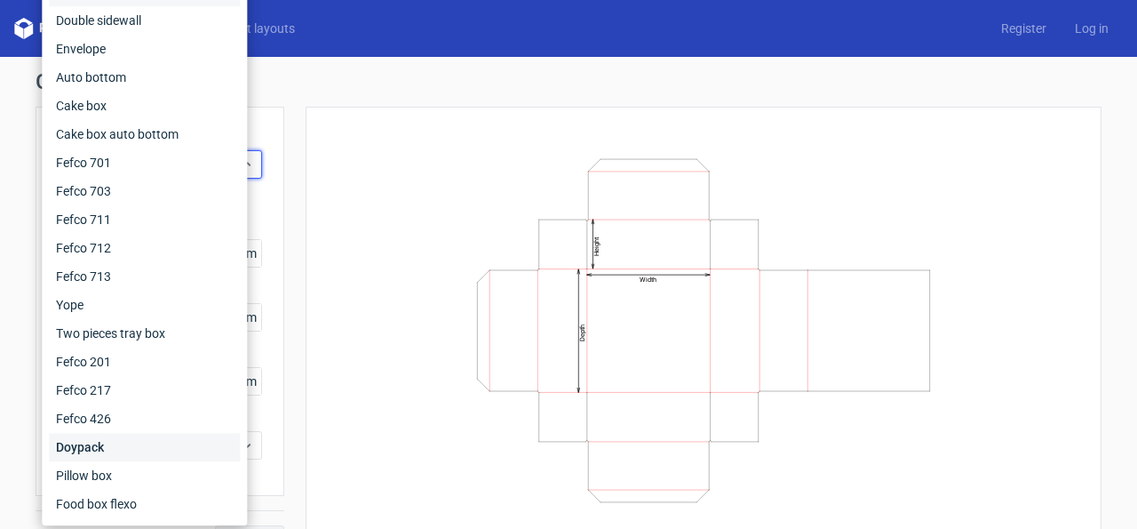
click at [104, 445] on div "Doypack" at bounding box center [144, 447] width 191 height 28
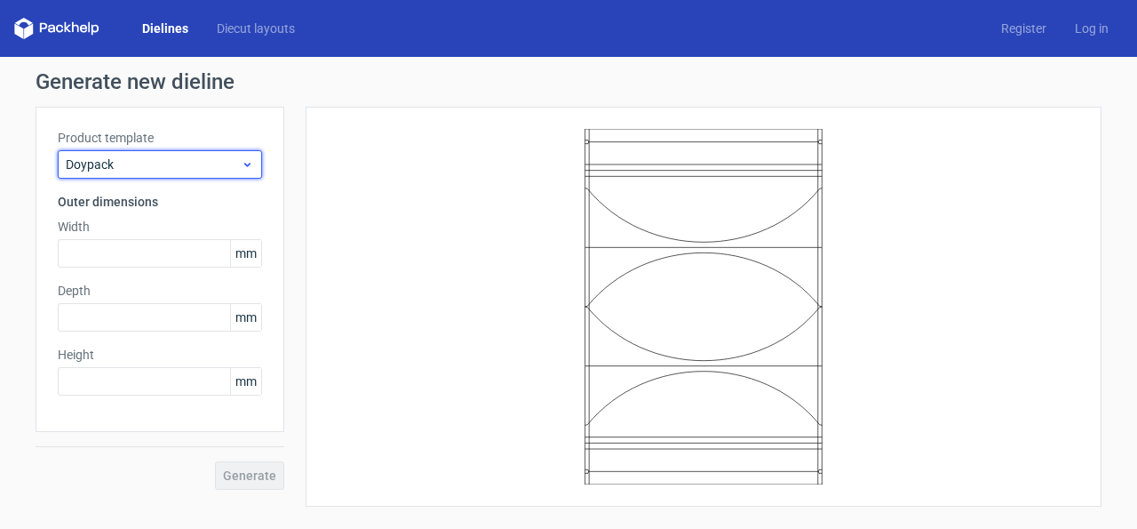
click at [194, 157] on span "Doypack" at bounding box center [153, 164] width 175 height 18
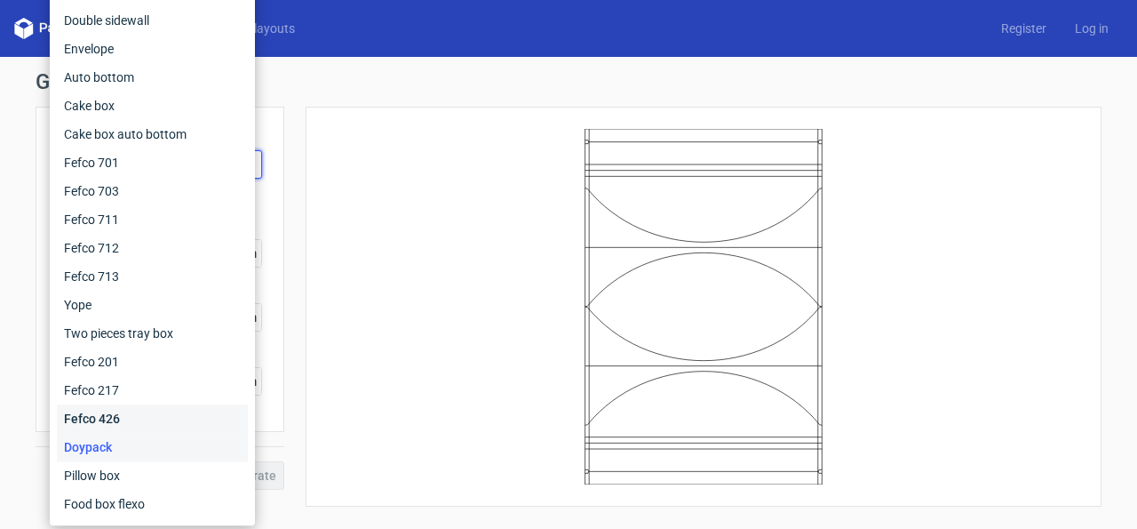
click at [131, 422] on div "Fefco 426" at bounding box center [152, 418] width 191 height 28
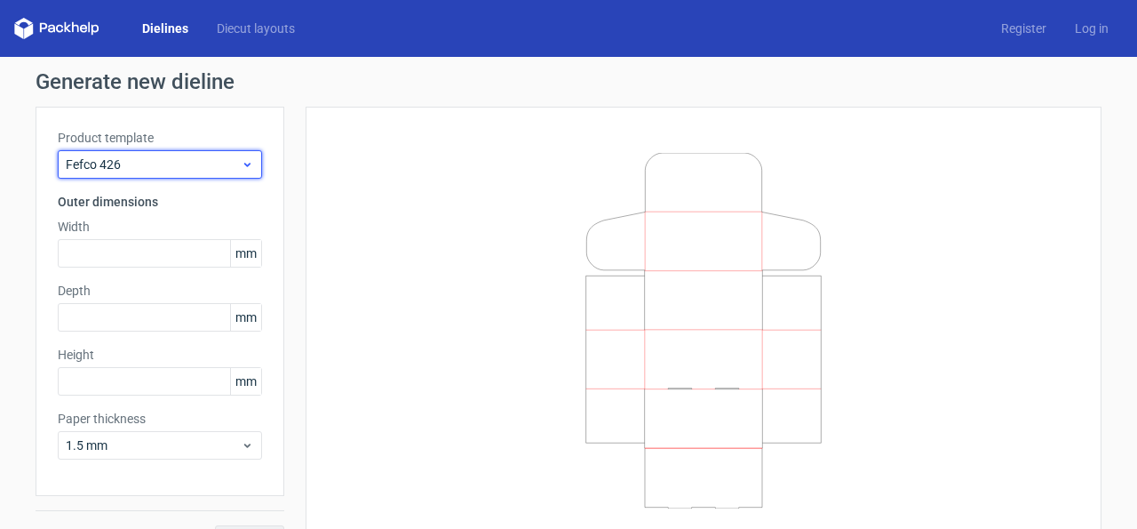
click at [177, 156] on span "Fefco 426" at bounding box center [153, 164] width 175 height 18
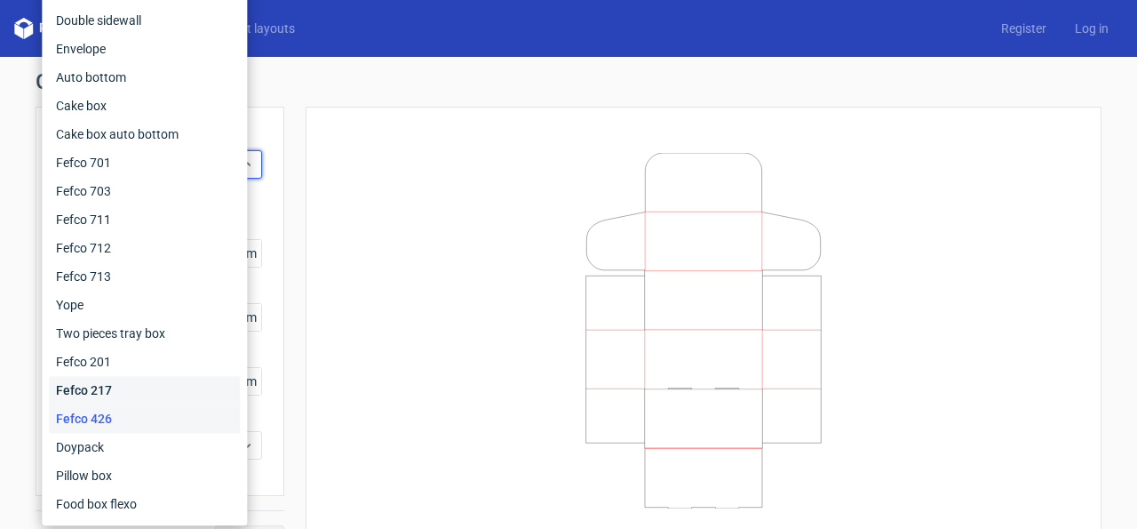
click at [109, 384] on div "Fefco 217" at bounding box center [144, 390] width 191 height 28
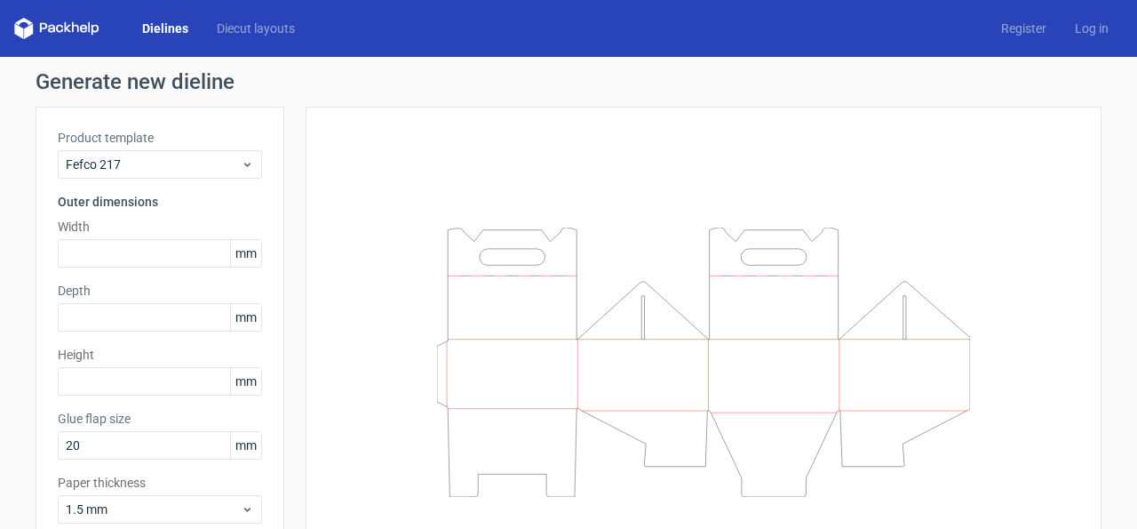
click at [152, 148] on div "Product template Fefco 217" at bounding box center [160, 154] width 204 height 50
click at [156, 161] on span "Fefco 217" at bounding box center [153, 164] width 175 height 18
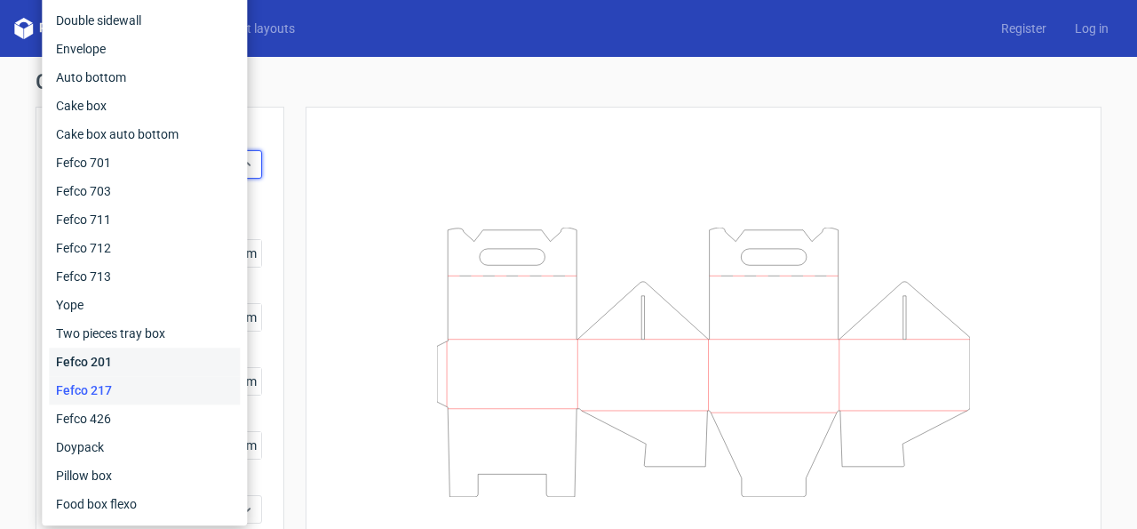
click at [129, 355] on div "Fefco 201" at bounding box center [144, 361] width 191 height 28
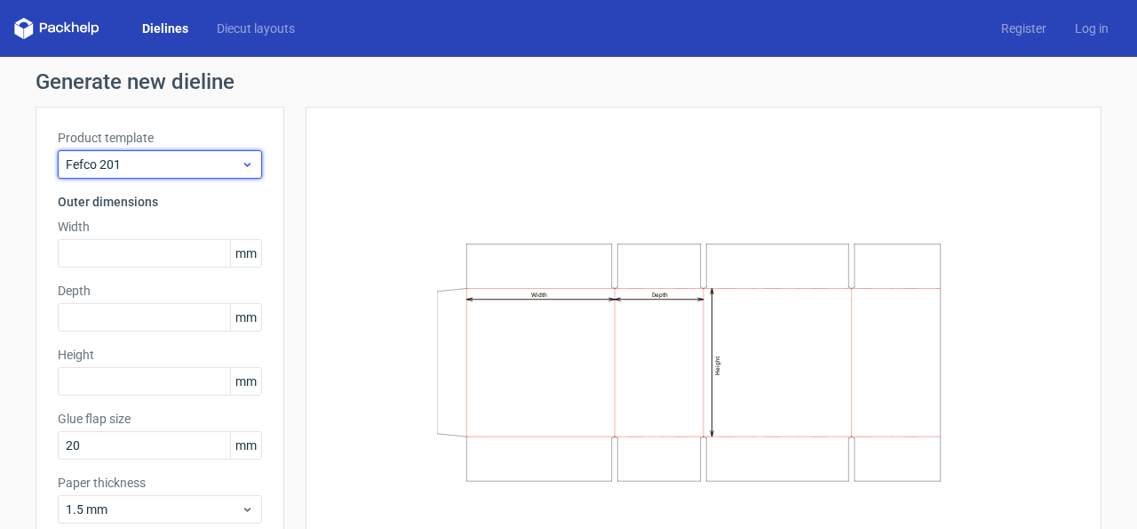
click at [199, 155] on span "Fefco 201" at bounding box center [153, 164] width 175 height 18
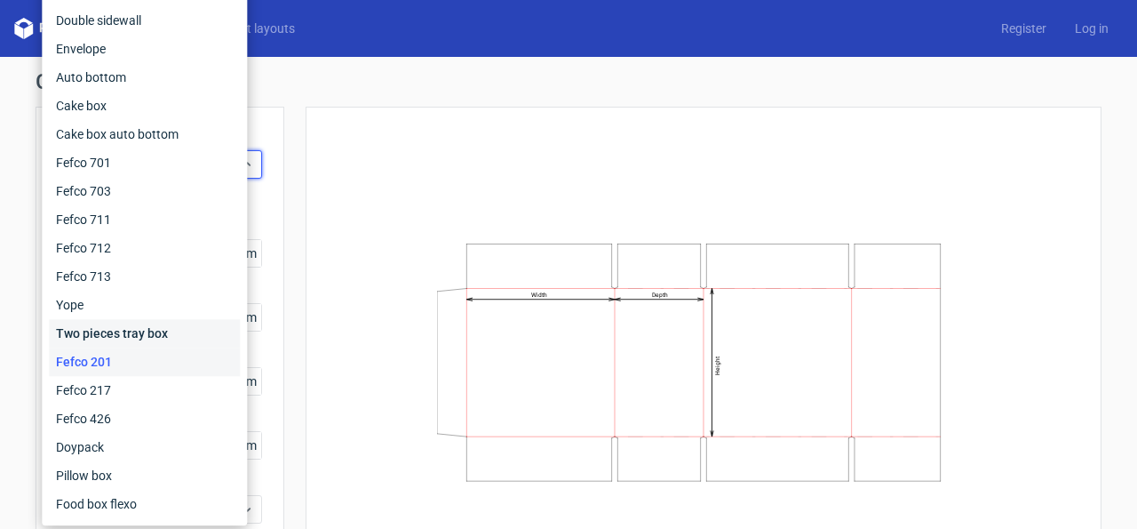
click at [147, 328] on div "Two pieces tray box" at bounding box center [144, 333] width 191 height 28
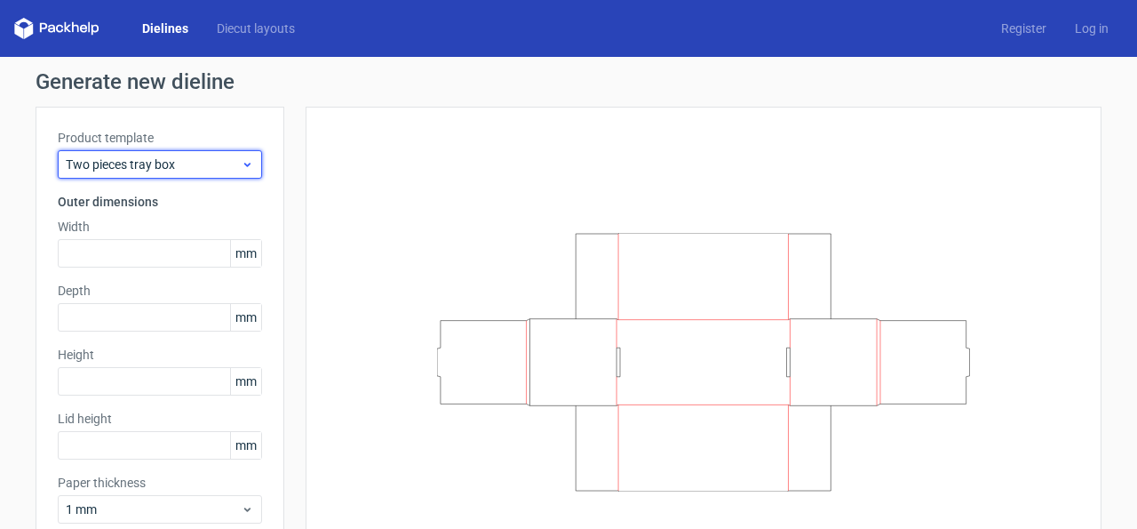
click at [179, 171] on span "Two pieces tray box" at bounding box center [153, 164] width 175 height 18
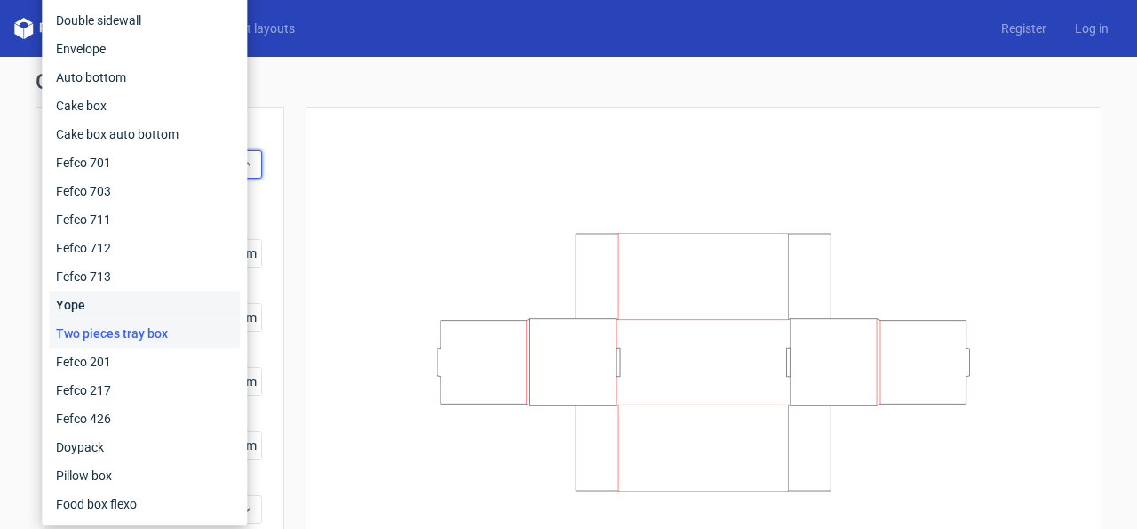
click at [139, 302] on div "Yope" at bounding box center [144, 305] width 191 height 28
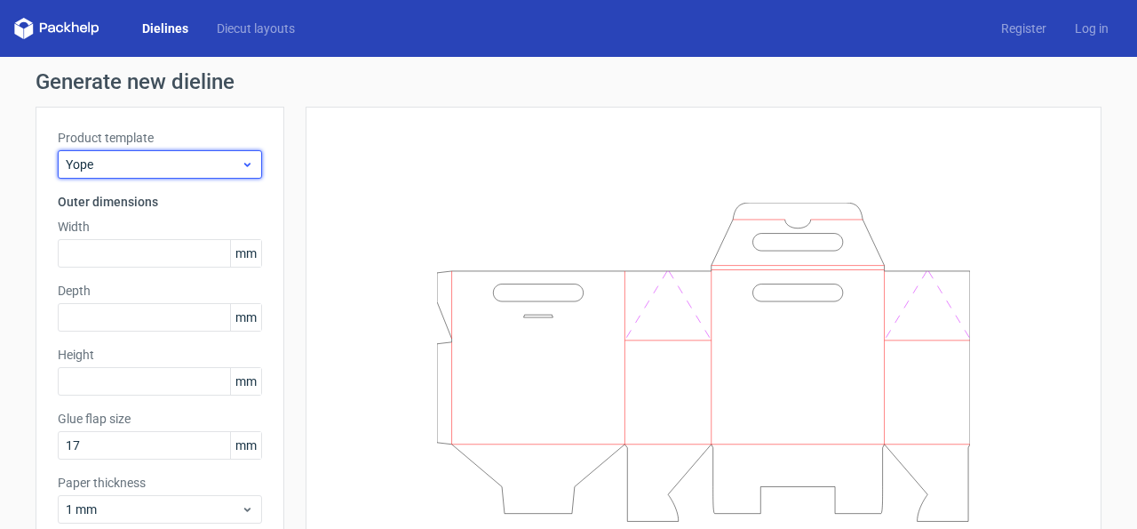
click at [180, 156] on span "Yope" at bounding box center [153, 164] width 175 height 18
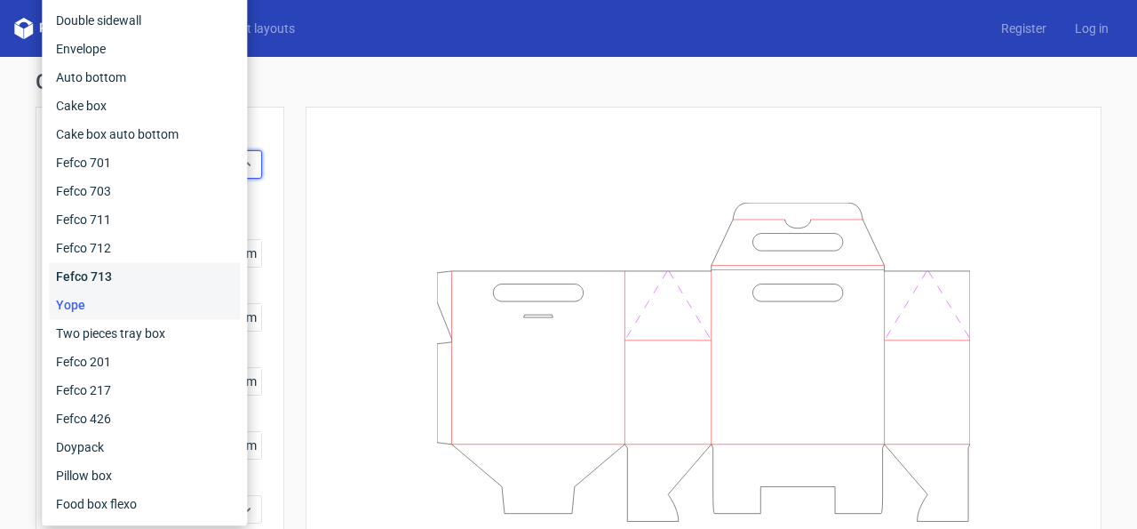
click at [139, 271] on div "Fefco 713" at bounding box center [144, 276] width 191 height 28
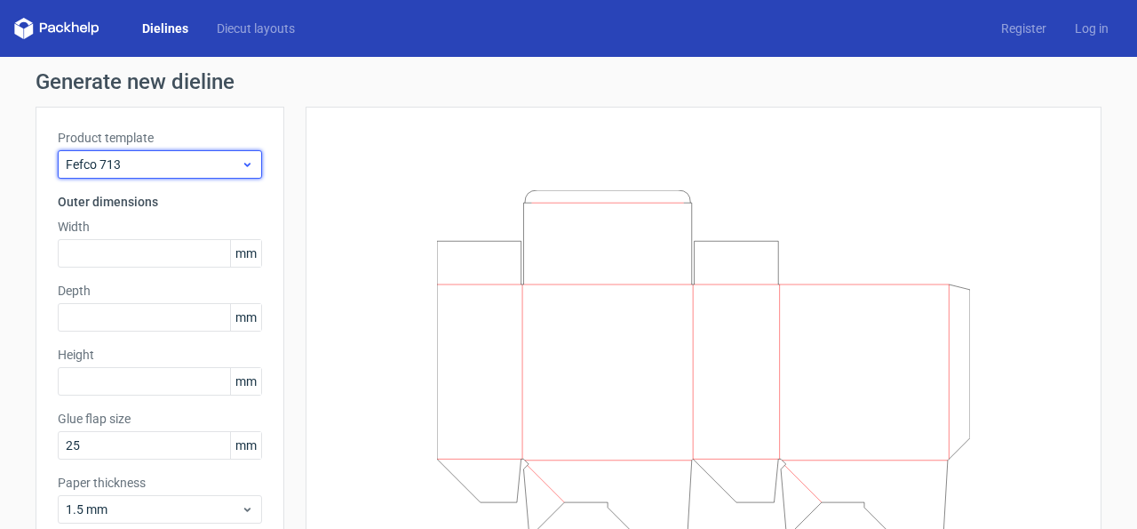
click at [204, 157] on span "Fefco 713" at bounding box center [153, 164] width 175 height 18
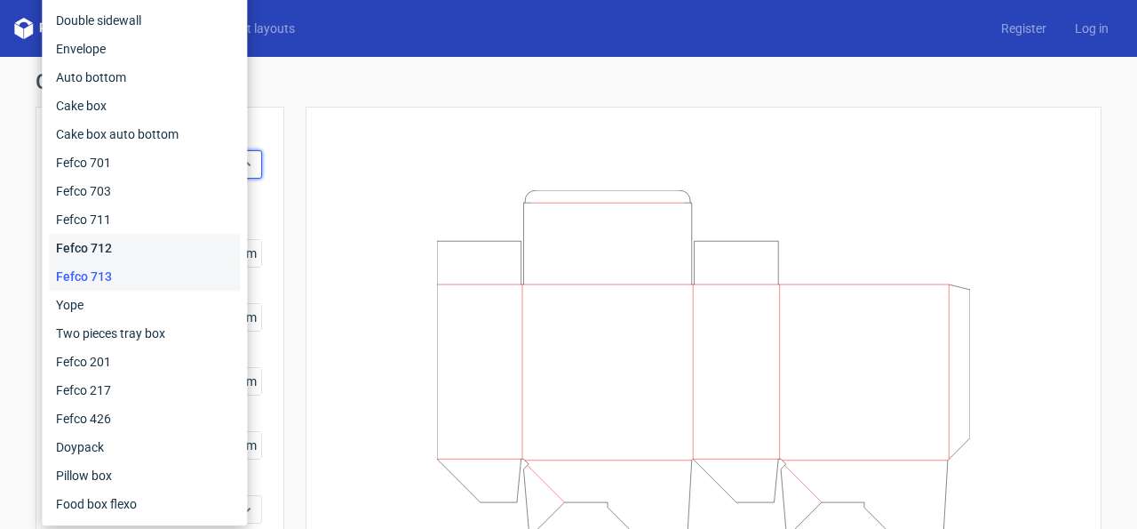
click at [123, 249] on div "Fefco 712" at bounding box center [144, 248] width 191 height 28
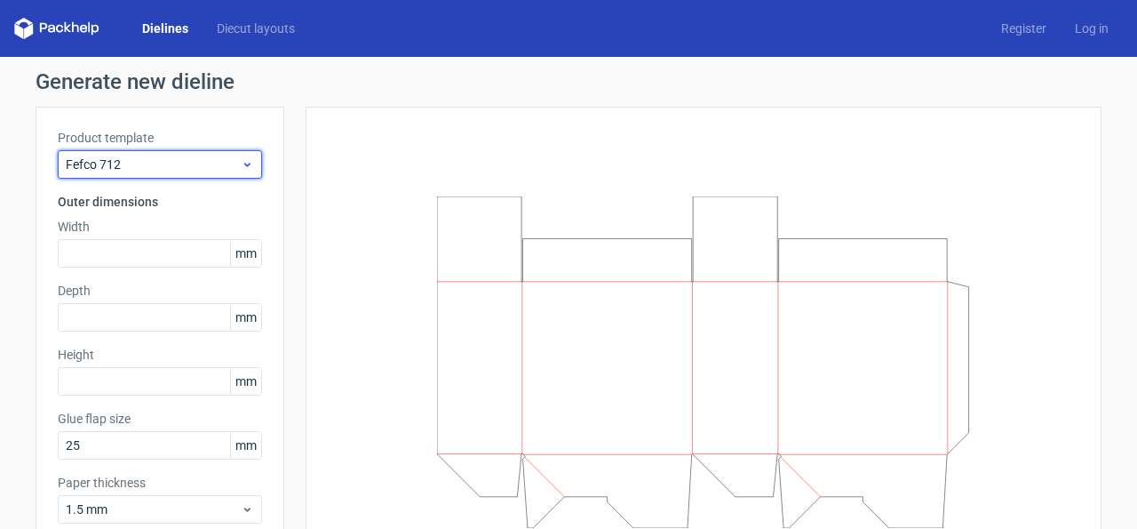
click at [161, 158] on span "Fefco 712" at bounding box center [153, 164] width 175 height 18
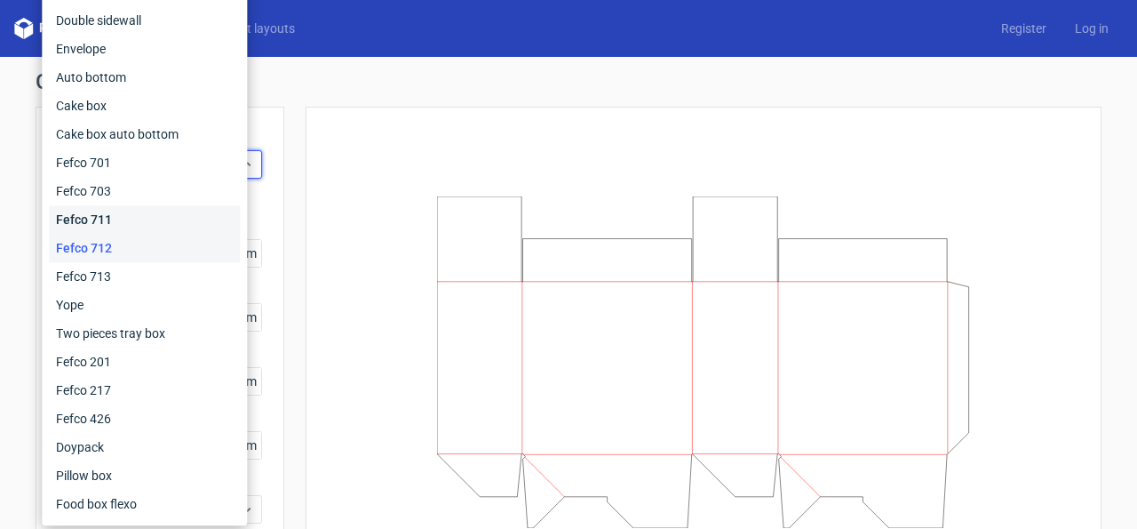
click at [141, 219] on div "Fefco 711" at bounding box center [144, 219] width 191 height 28
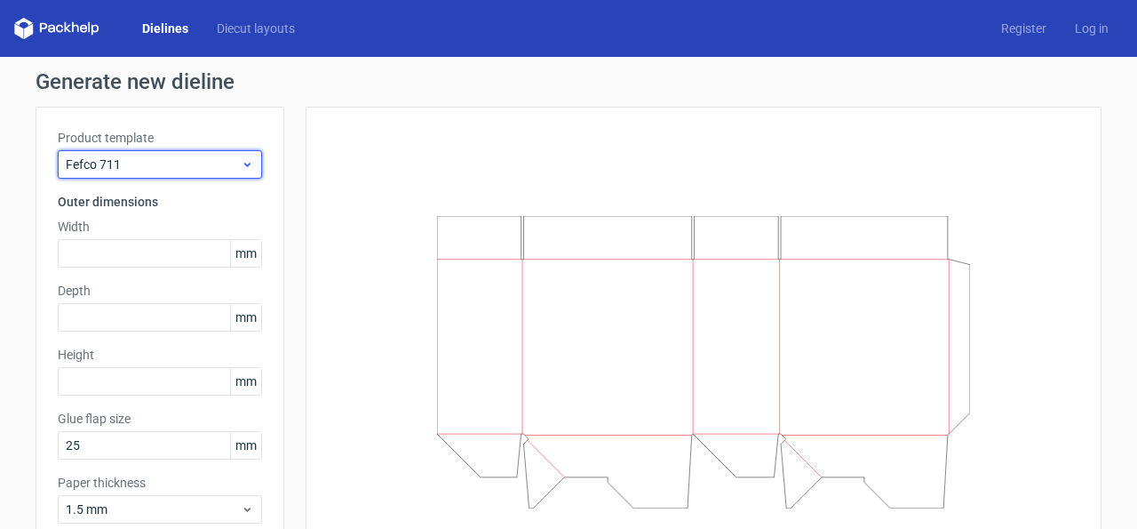
click at [169, 163] on span "Fefco 711" at bounding box center [153, 164] width 175 height 18
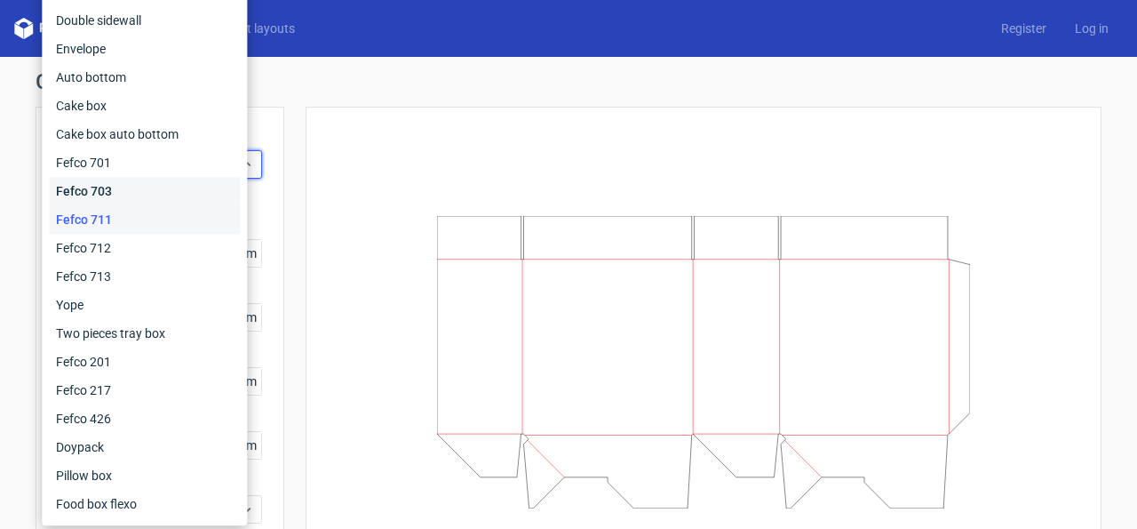
click at [150, 195] on div "Fefco 703" at bounding box center [144, 191] width 191 height 28
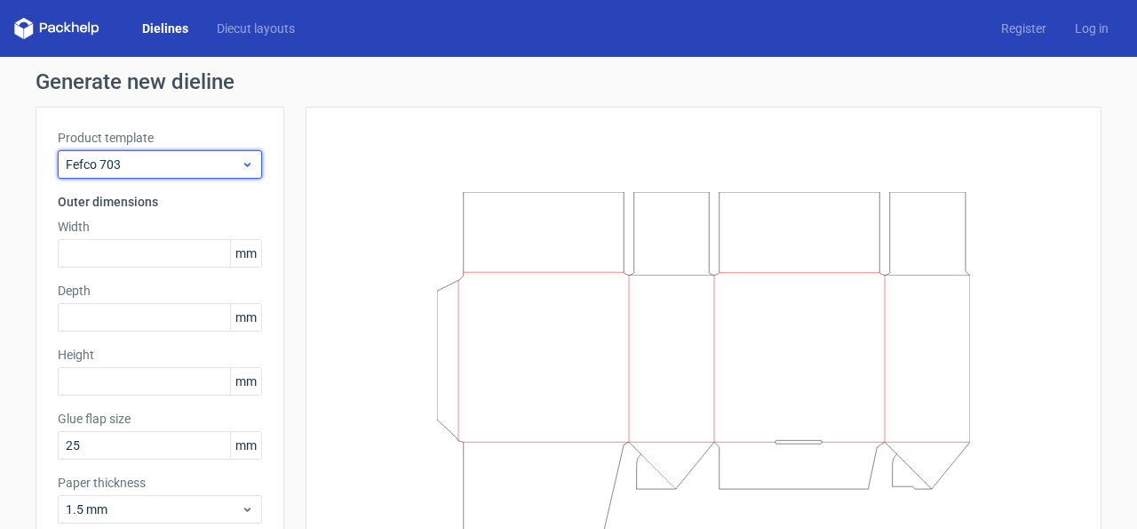
click at [164, 163] on span "Fefco 703" at bounding box center [153, 164] width 175 height 18
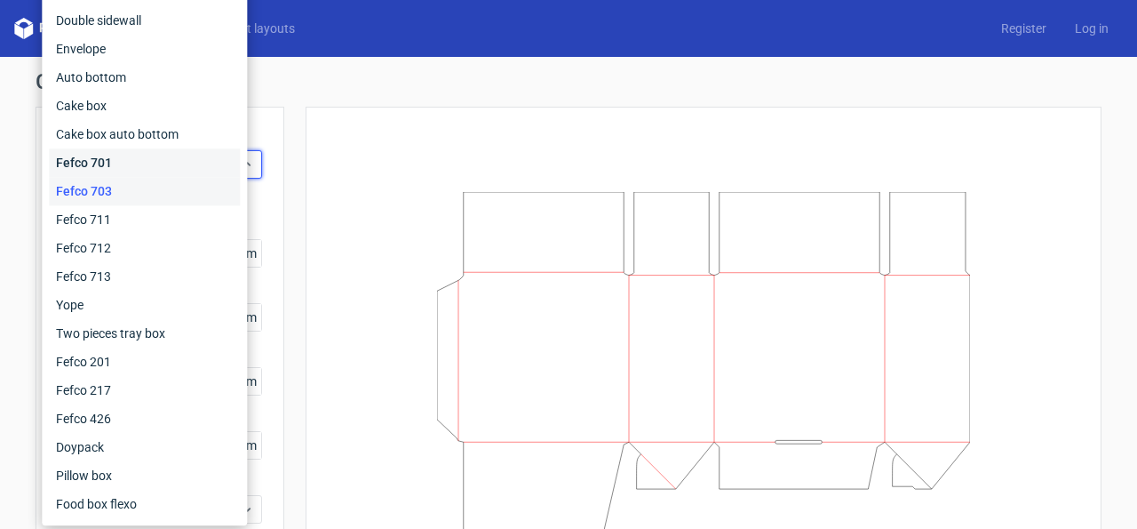
click at [132, 165] on div "Fefco 701" at bounding box center [144, 162] width 191 height 28
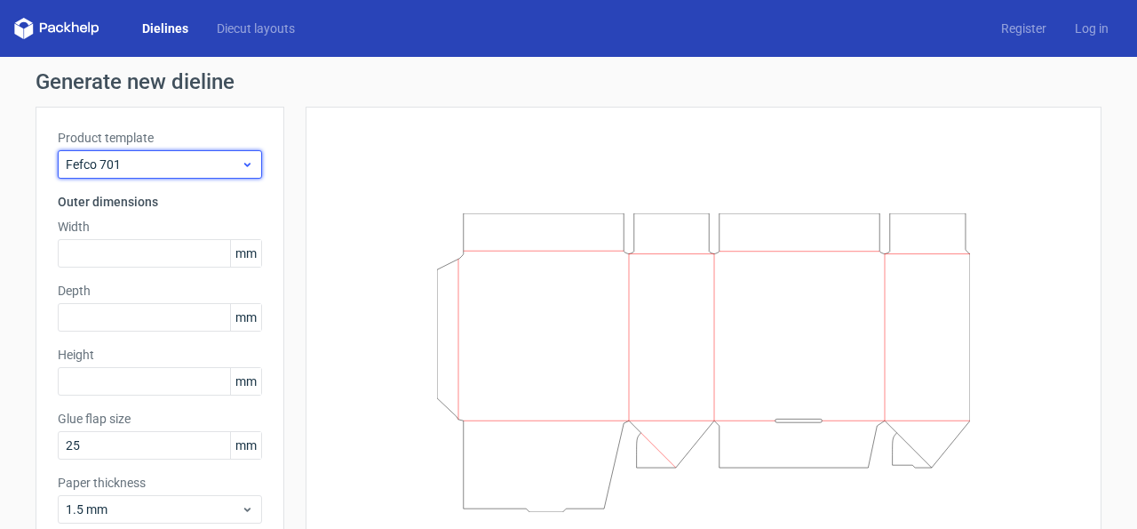
click at [163, 155] on span "Fefco 701" at bounding box center [153, 164] width 175 height 18
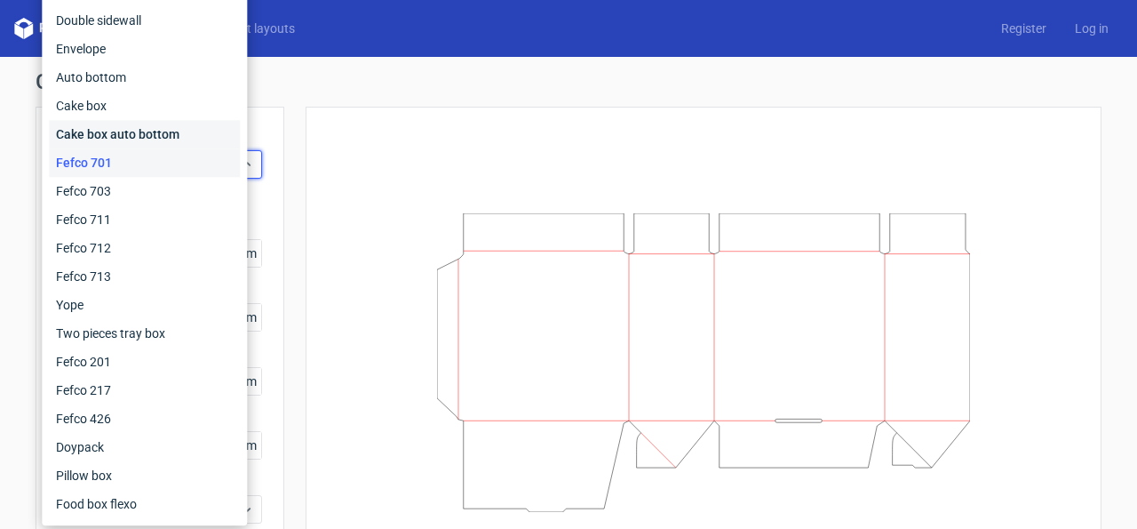
click at [163, 135] on div "Cake box auto bottom" at bounding box center [144, 134] width 191 height 28
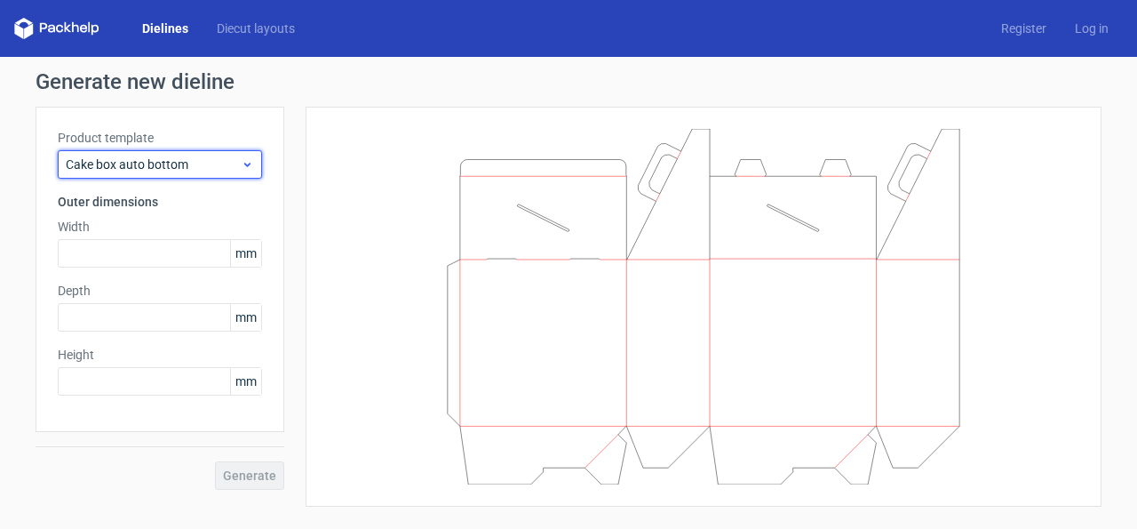
click at [172, 160] on span "Cake box auto bottom" at bounding box center [153, 164] width 175 height 18
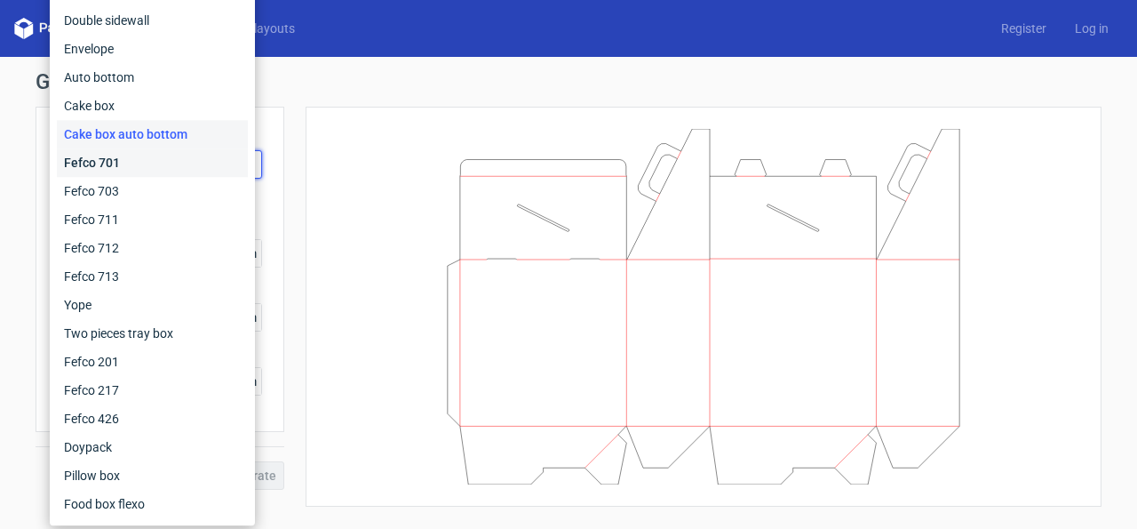
drag, startPoint x: 155, startPoint y: 159, endPoint x: 157, endPoint y: 147, distance: 12.6
click at [155, 157] on div "Fefco 701" at bounding box center [152, 162] width 191 height 28
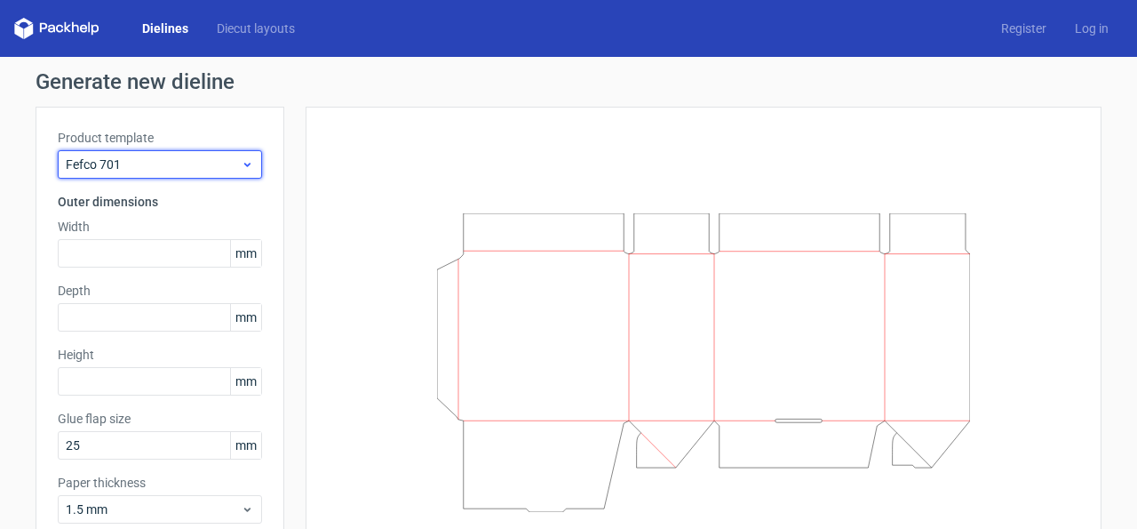
click at [184, 161] on span "Fefco 701" at bounding box center [153, 164] width 175 height 18
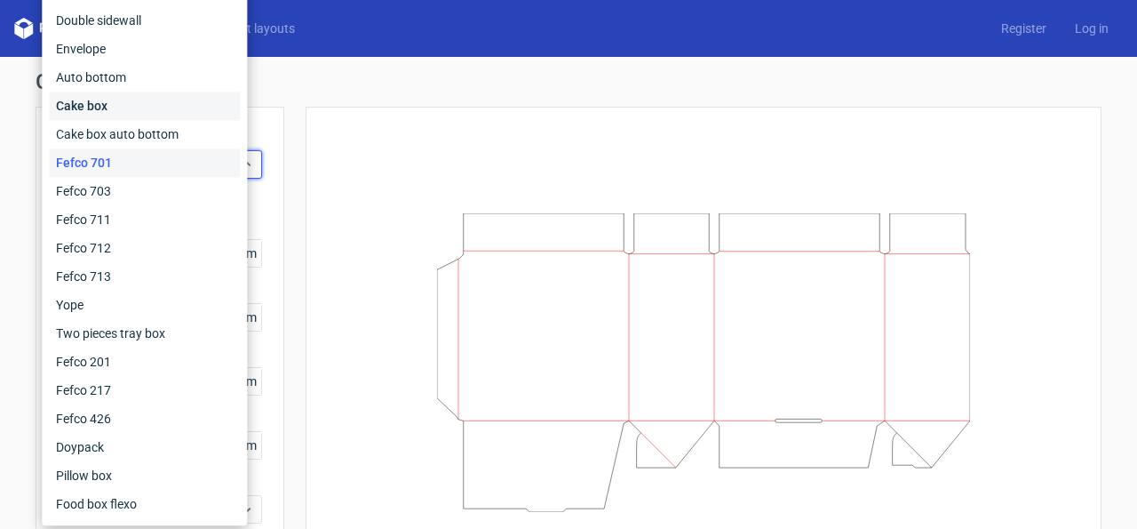
click at [148, 101] on div "Cake box" at bounding box center [144, 106] width 191 height 28
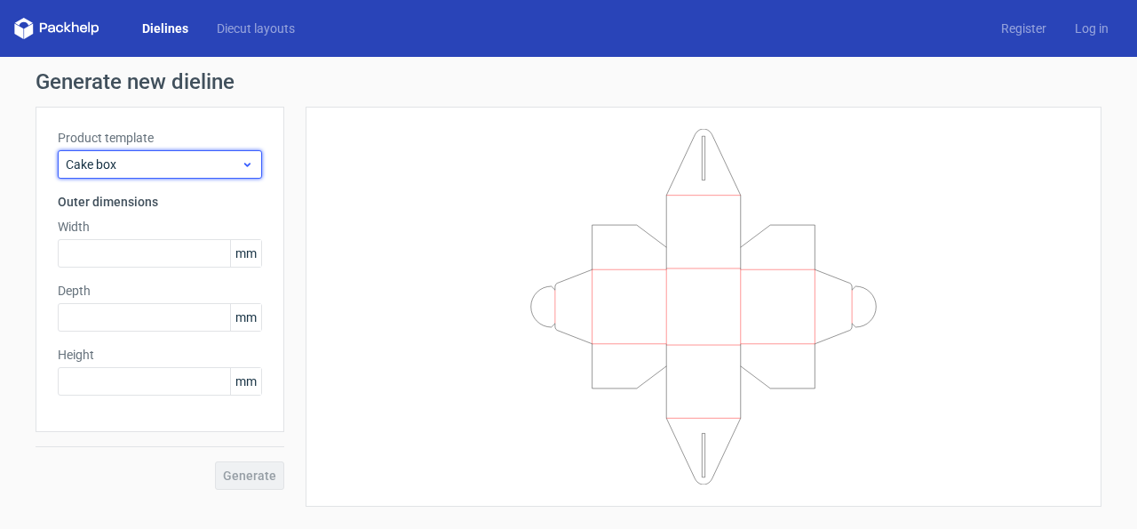
click at [182, 162] on span "Cake box" at bounding box center [153, 164] width 175 height 18
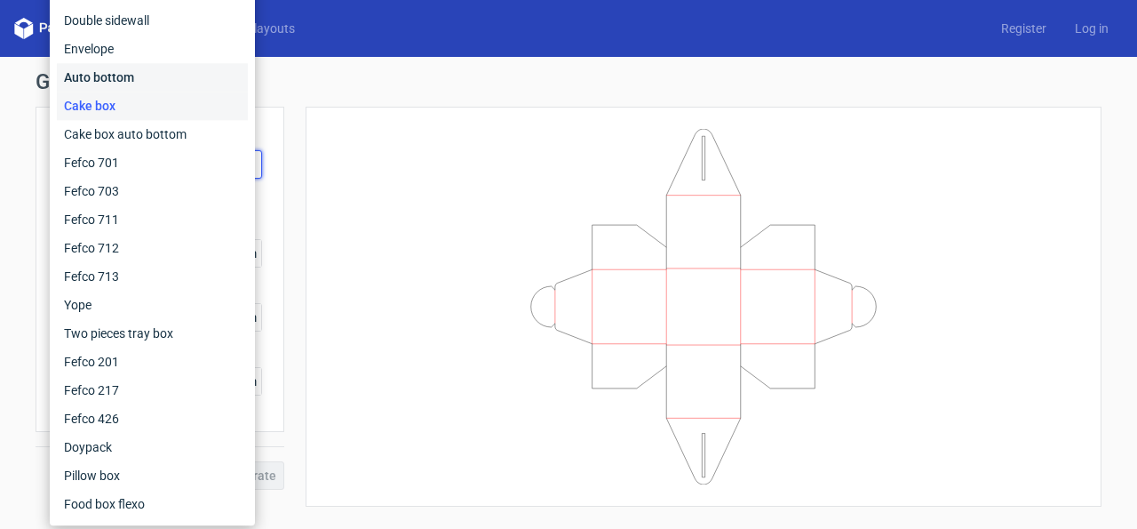
click at [157, 68] on div "Auto bottom" at bounding box center [152, 77] width 191 height 28
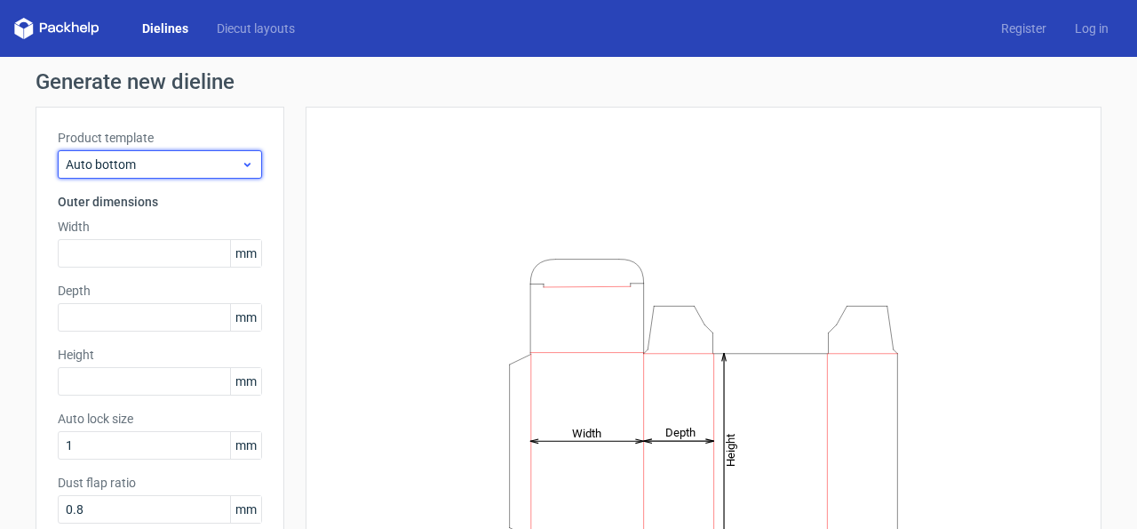
click at [183, 157] on span "Auto bottom" at bounding box center [153, 164] width 175 height 18
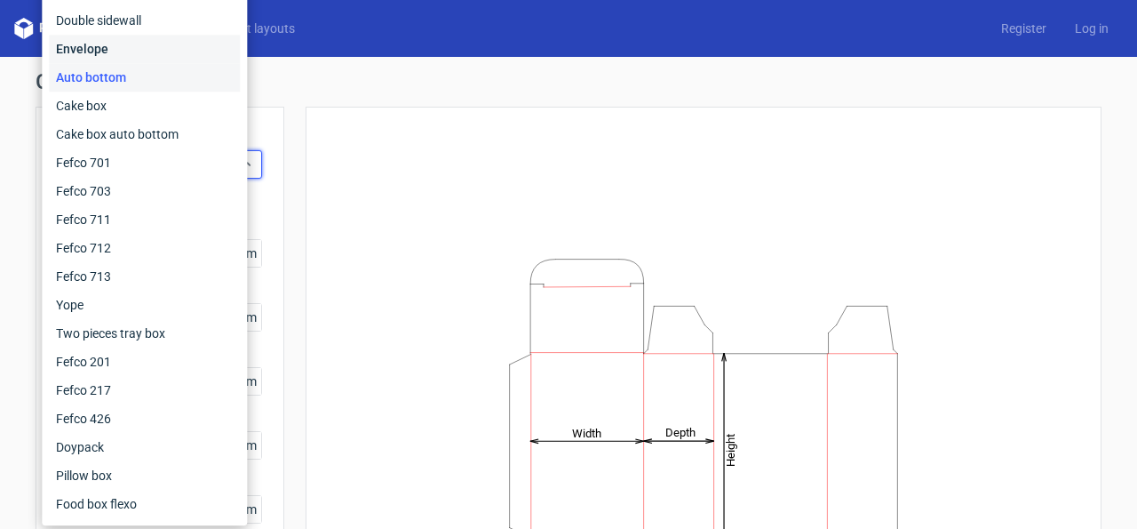
click at [132, 55] on div "Envelope" at bounding box center [144, 49] width 191 height 28
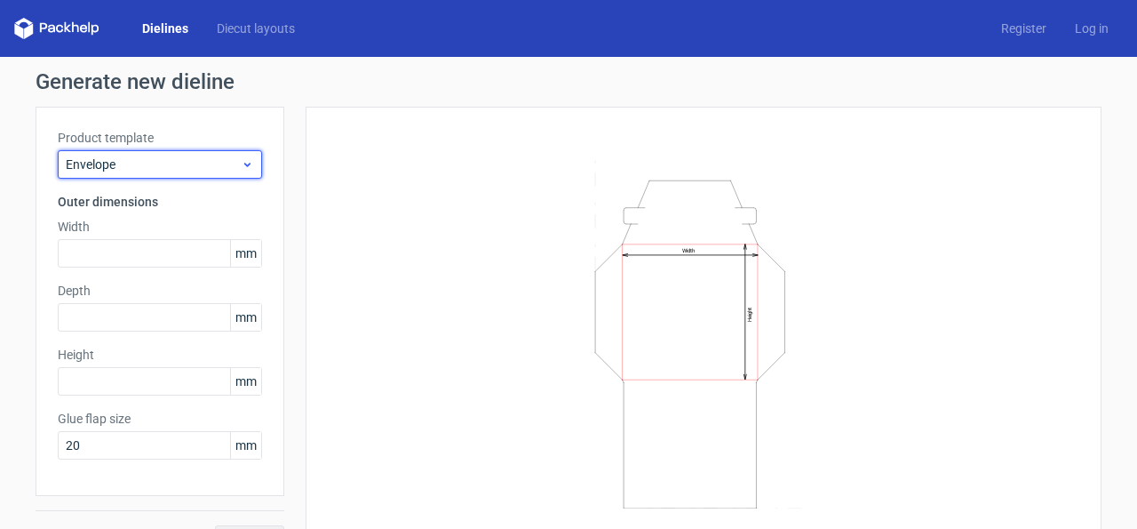
click at [178, 173] on div "Envelope" at bounding box center [160, 164] width 204 height 28
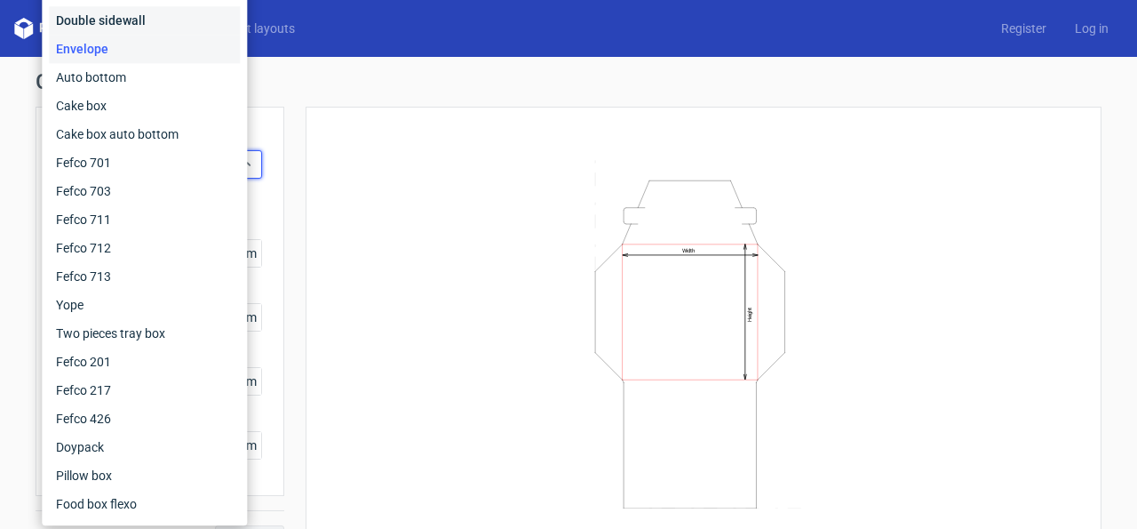
click at [175, 26] on div "Double sidewall" at bounding box center [144, 20] width 191 height 28
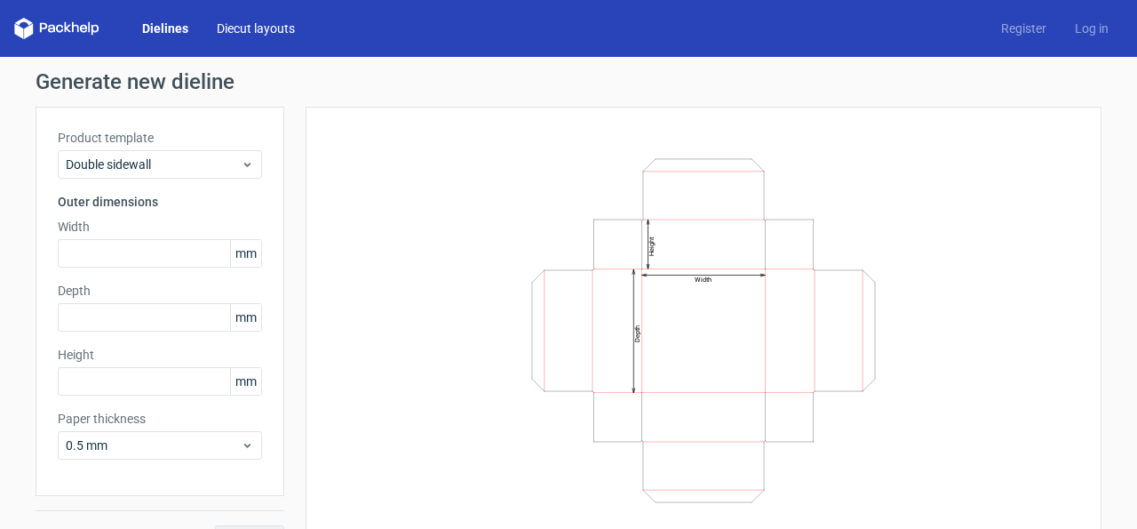
click at [232, 26] on link "Diecut layouts" at bounding box center [256, 29] width 107 height 18
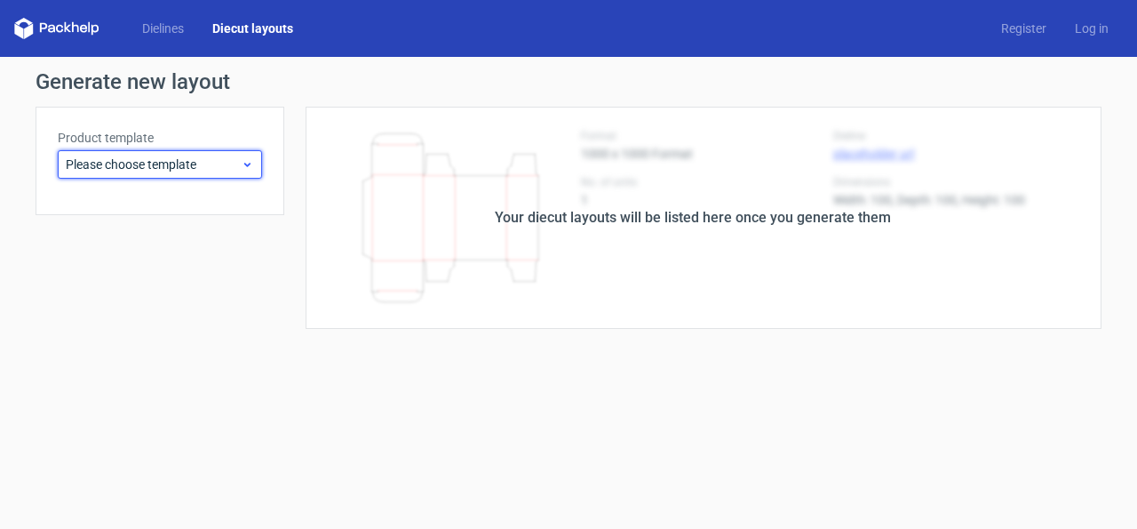
click at [210, 170] on span "Please choose template" at bounding box center [153, 164] width 175 height 18
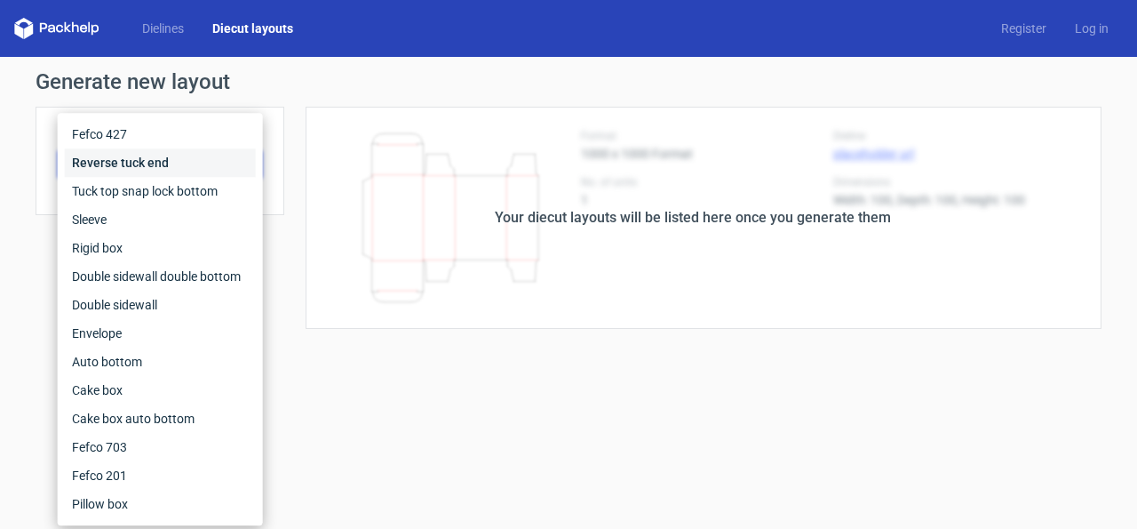
click at [175, 158] on div "Reverse tuck end" at bounding box center [160, 162] width 191 height 28
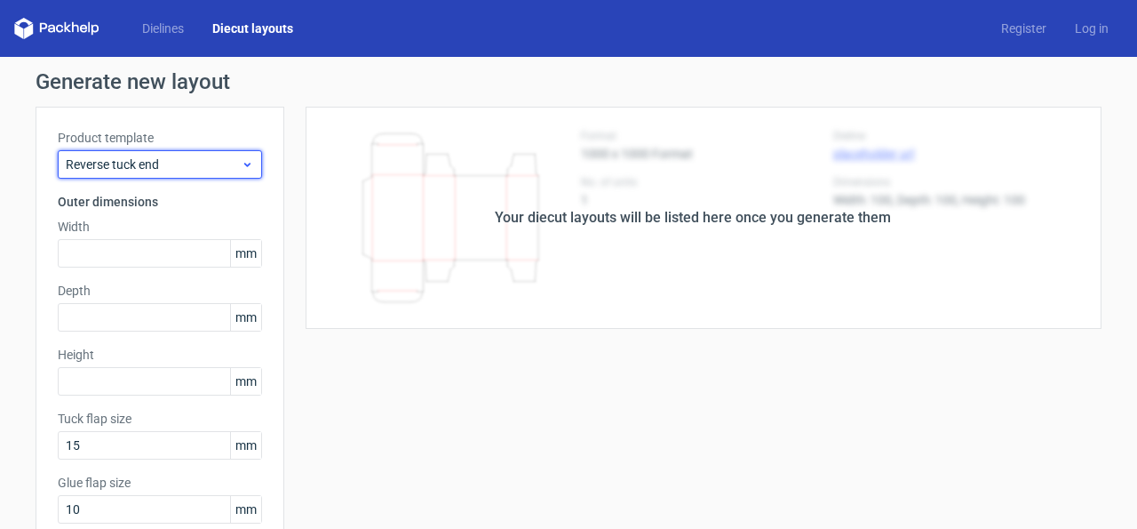
click at [209, 161] on span "Reverse tuck end" at bounding box center [153, 164] width 175 height 18
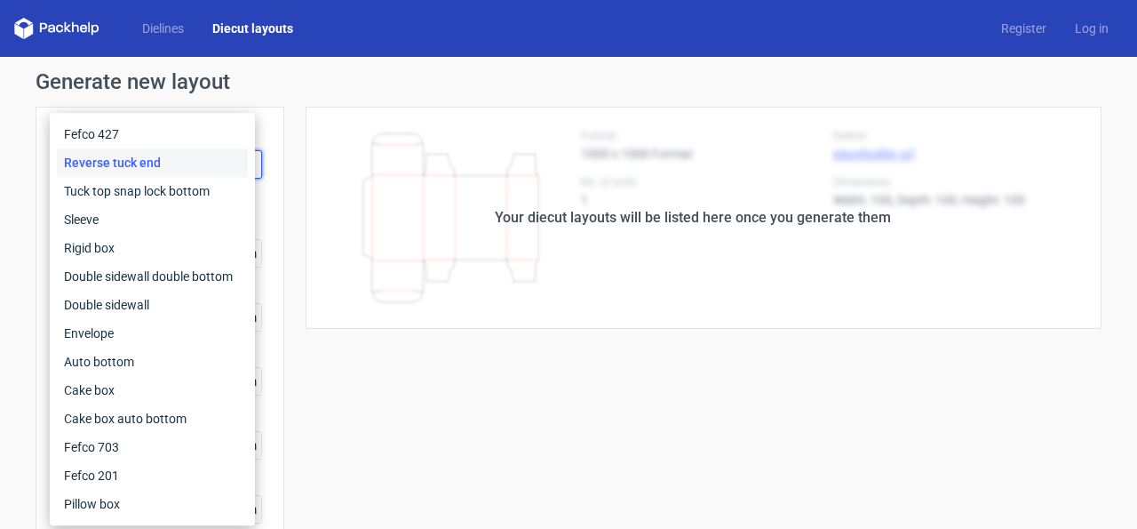
click at [203, 20] on link "Diecut layouts" at bounding box center [252, 29] width 109 height 18
click at [155, 35] on link "Dielines" at bounding box center [163, 29] width 70 height 18
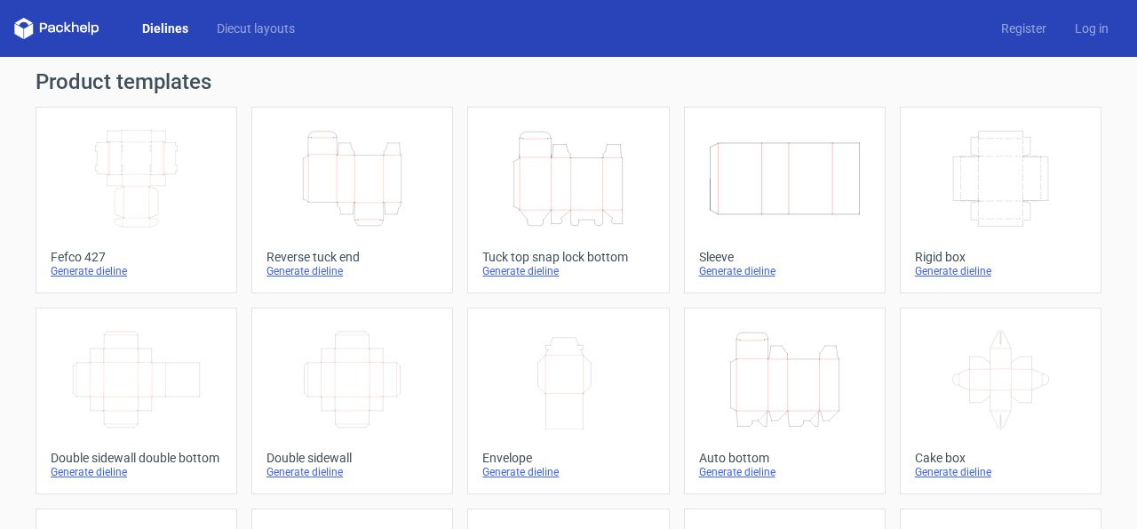
click at [600, 216] on icon "Height Depth Width" at bounding box center [568, 179] width 157 height 100
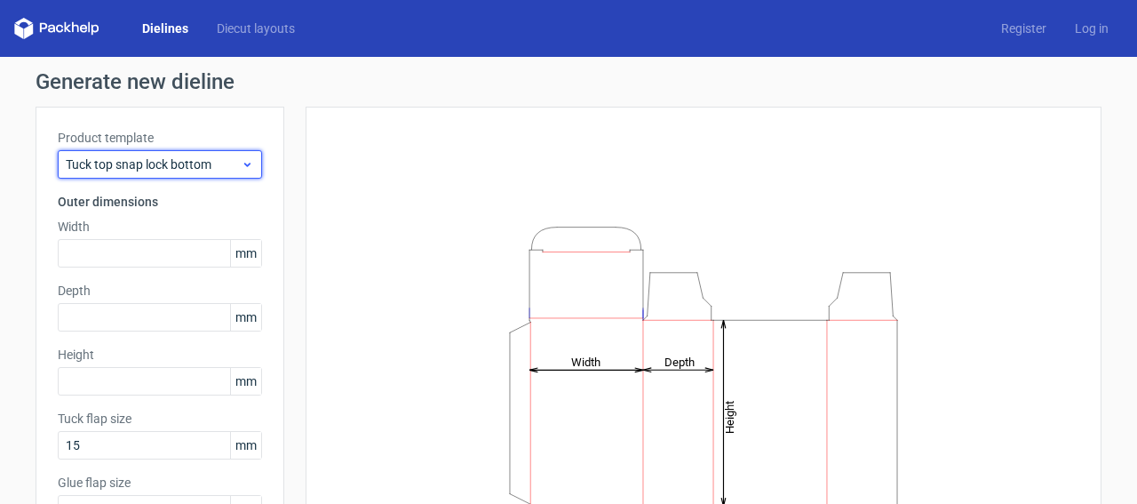
click at [137, 155] on div "Tuck top snap lock bottom" at bounding box center [160, 164] width 204 height 28
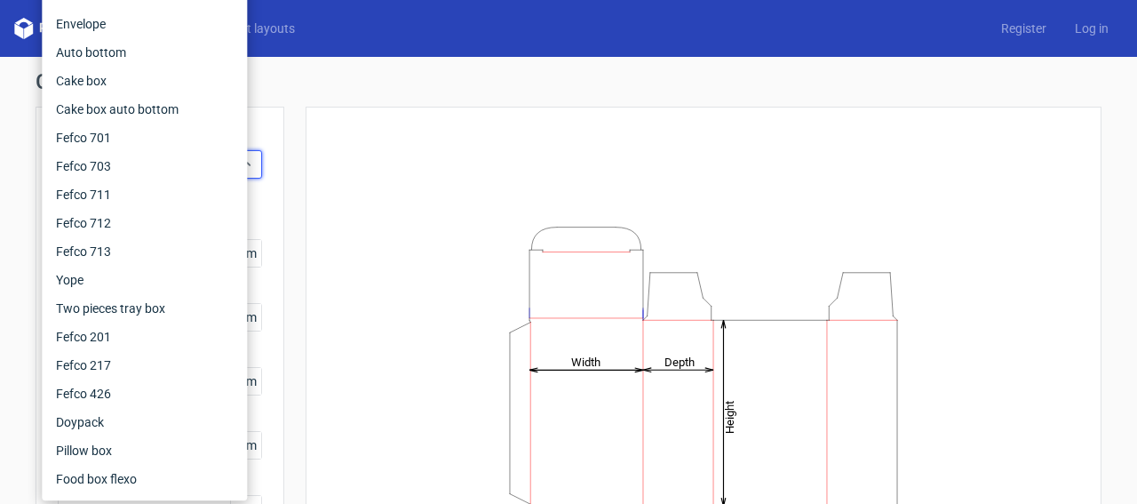
click at [0, 181] on div "Generate new dieline Product template Tuck top snap lock bottom Outer dimension…" at bounding box center [568, 376] width 1137 height 639
